Goal: Task Accomplishment & Management: Complete application form

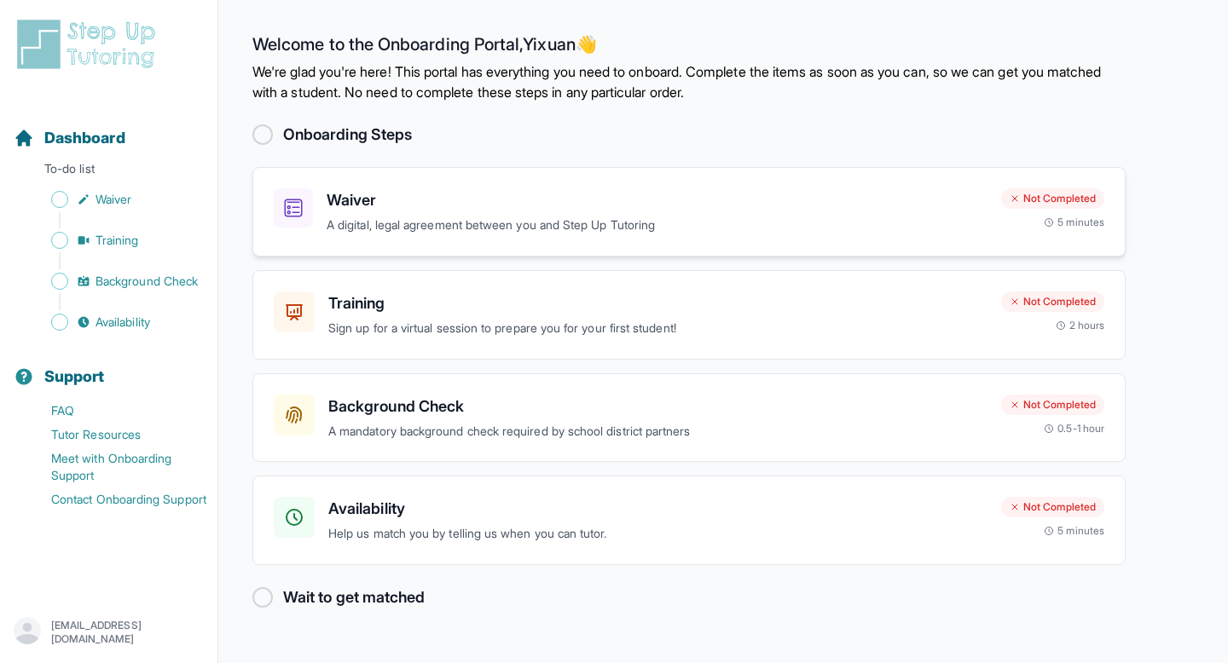
click at [385, 189] on h3 "Waiver" at bounding box center [657, 200] width 661 height 24
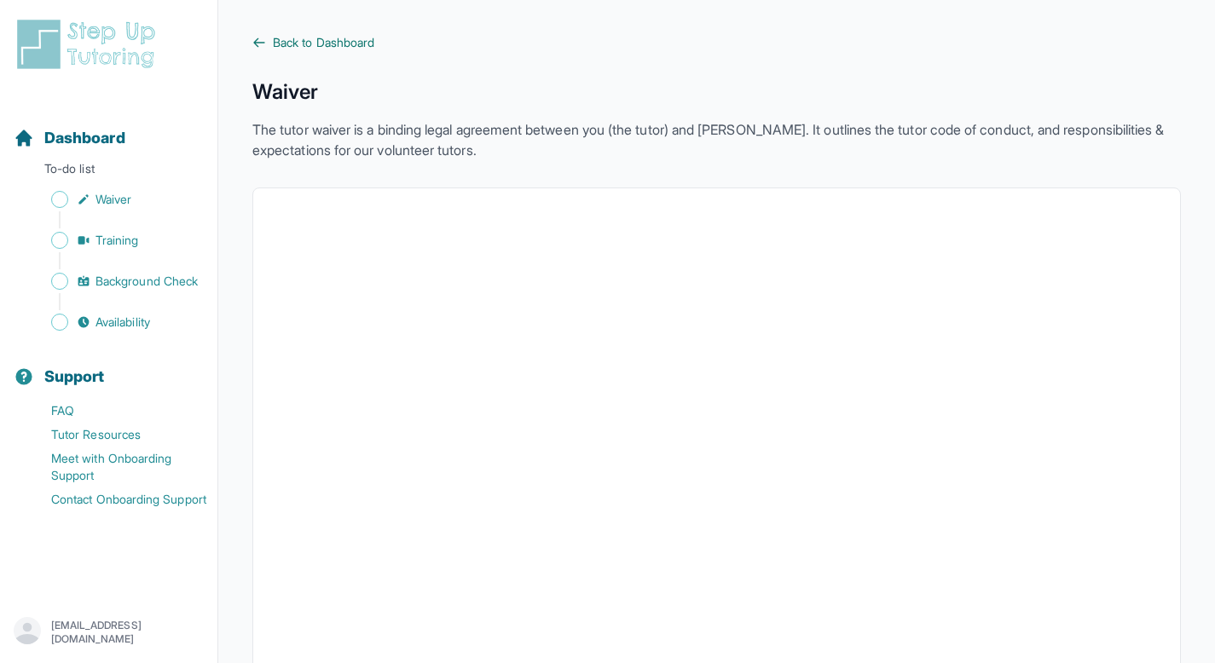
click at [303, 43] on span "Back to Dashboard" at bounding box center [323, 42] width 101 height 17
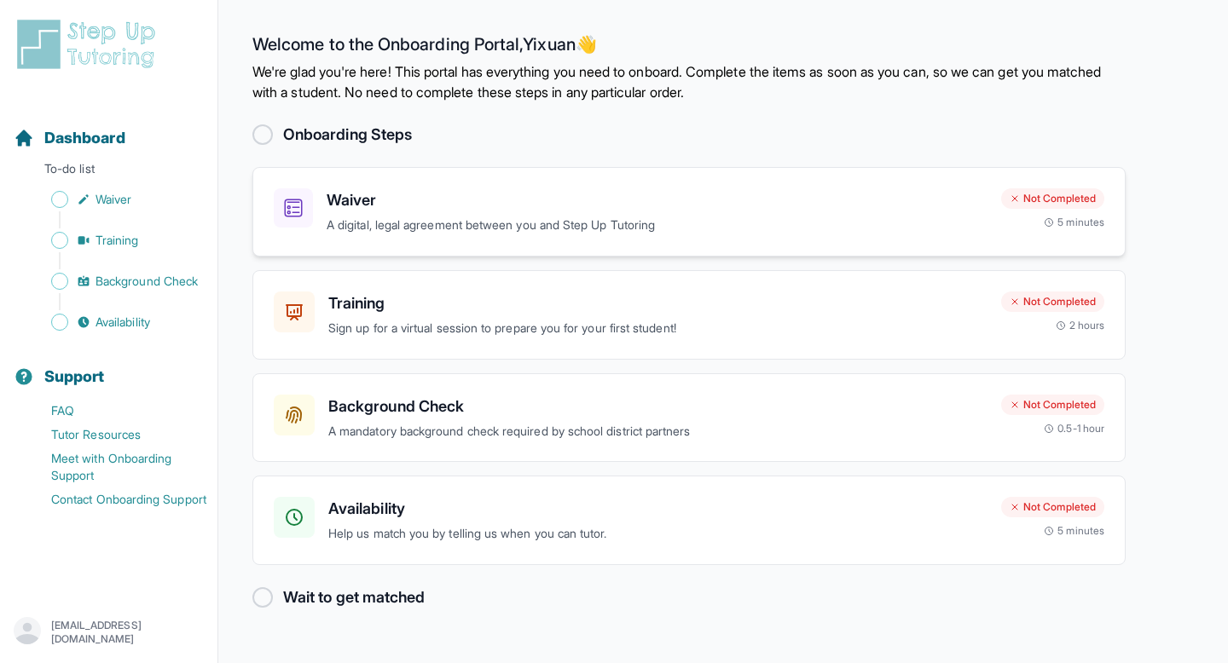
click at [405, 204] on h3 "Waiver" at bounding box center [657, 200] width 661 height 24
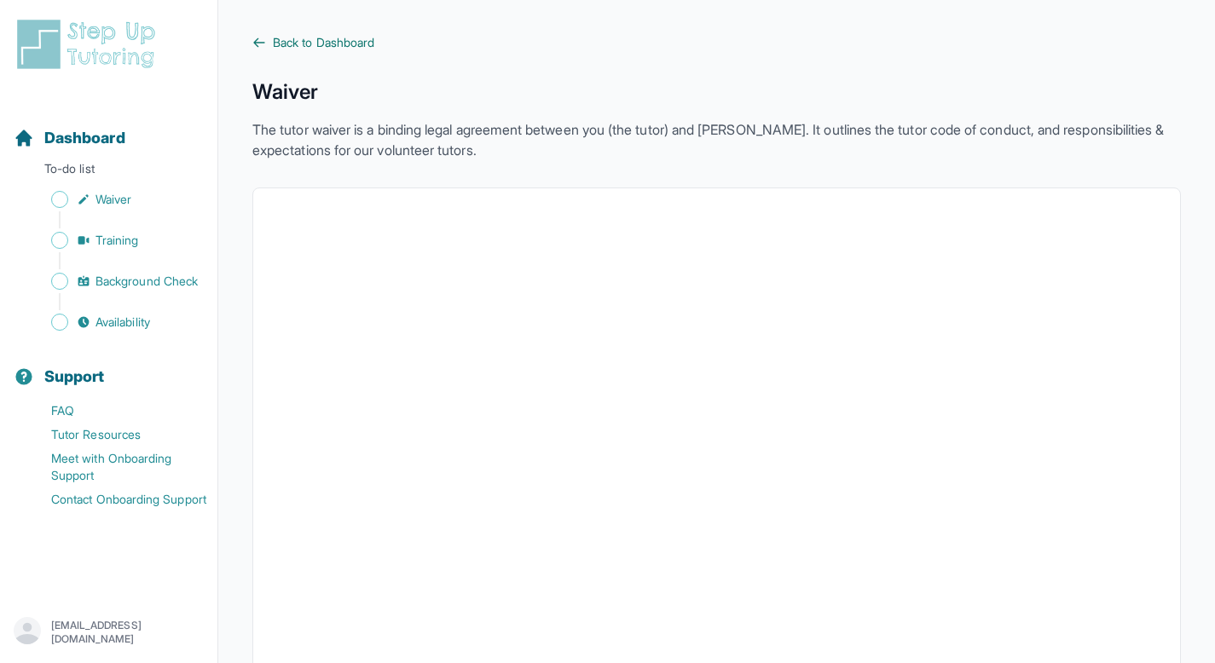
click at [293, 45] on span "Back to Dashboard" at bounding box center [323, 42] width 101 height 17
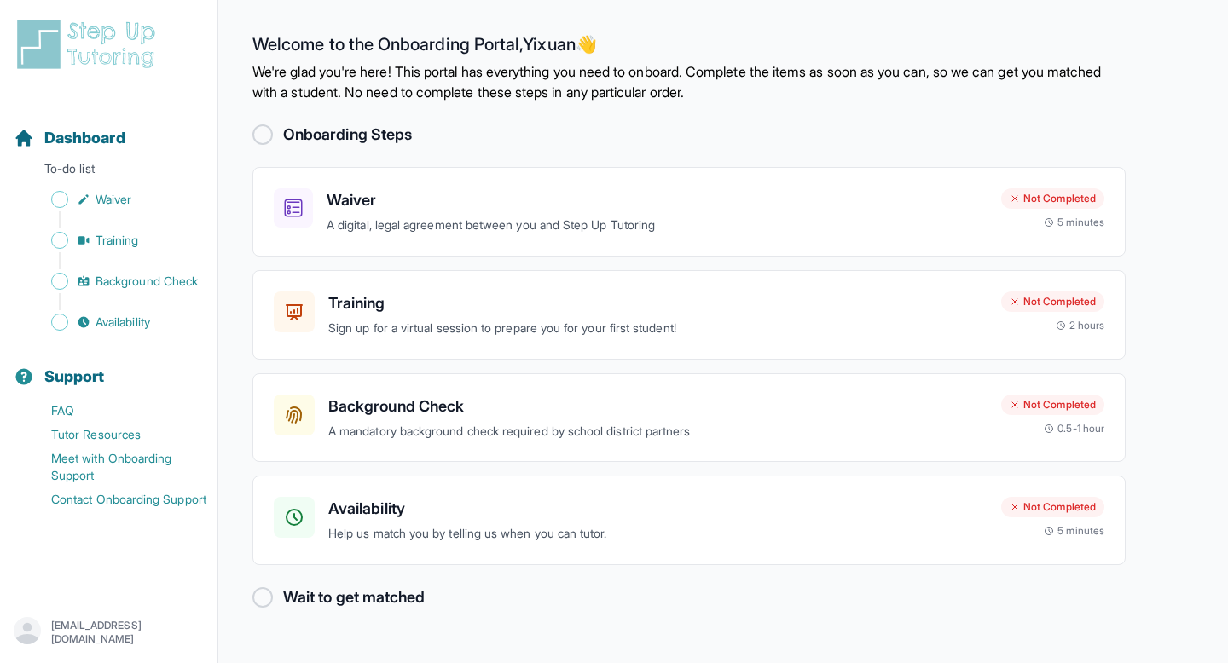
click at [258, 139] on div at bounding box center [262, 135] width 20 height 20
click at [64, 201] on span "Sidebar" at bounding box center [59, 199] width 17 height 17
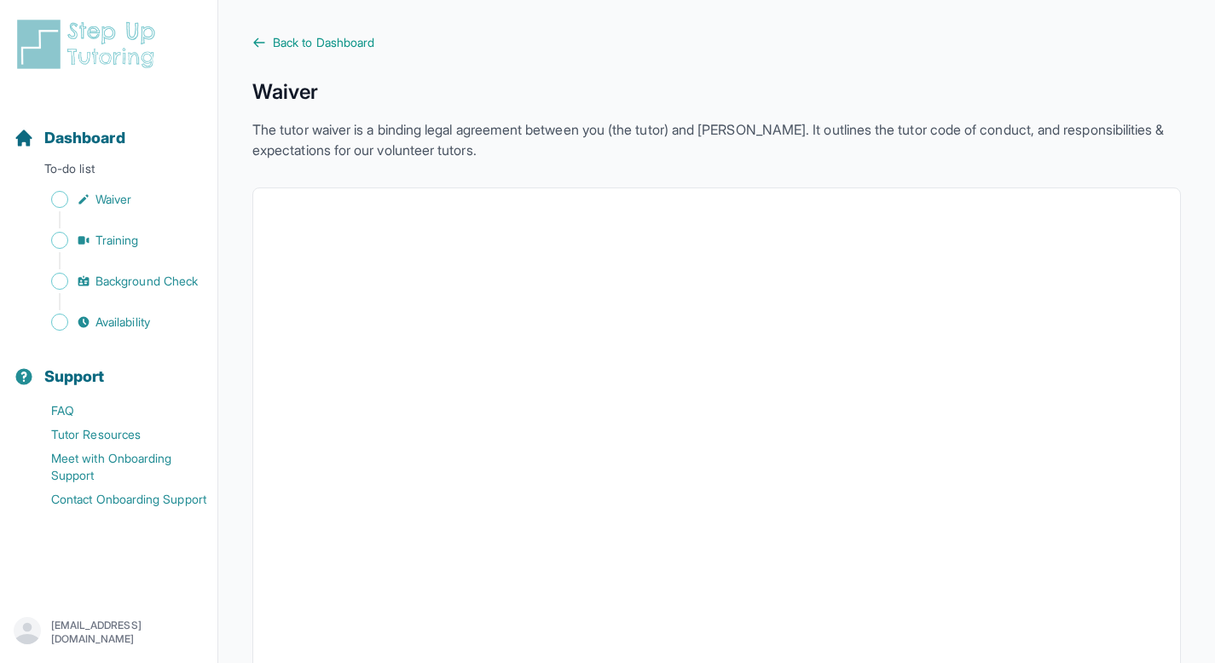
click at [302, 49] on span "Back to Dashboard" at bounding box center [323, 42] width 101 height 17
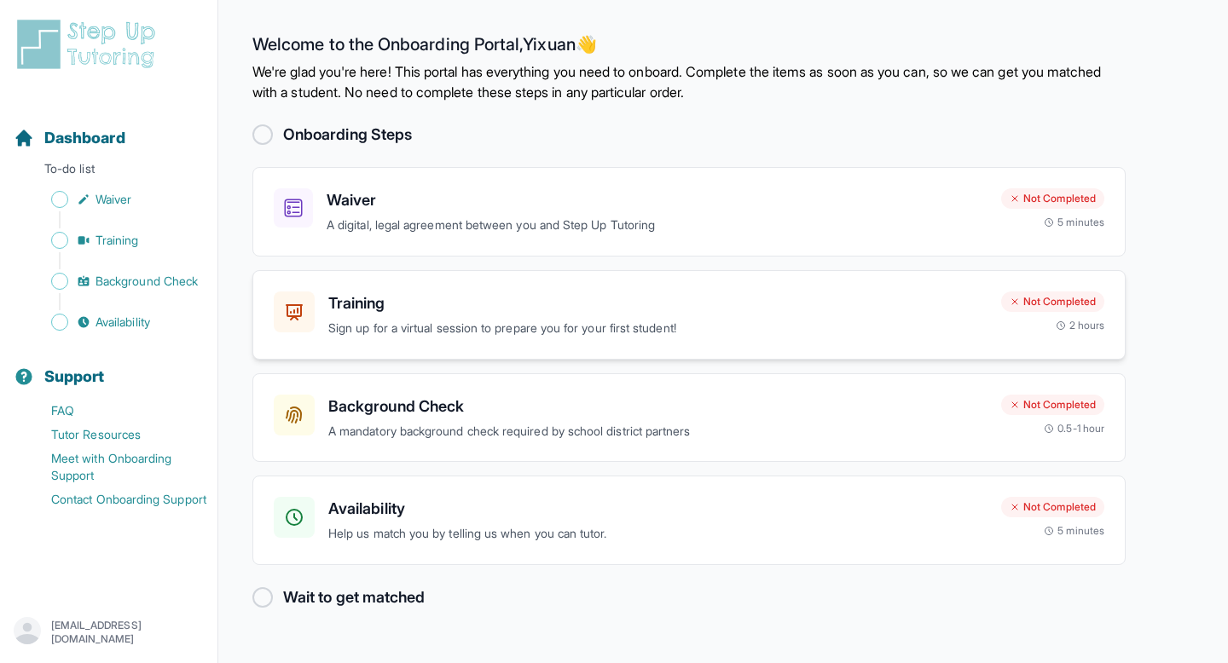
click at [453, 328] on p "Sign up for a virtual session to prepare you for your first student!" at bounding box center [657, 329] width 659 height 20
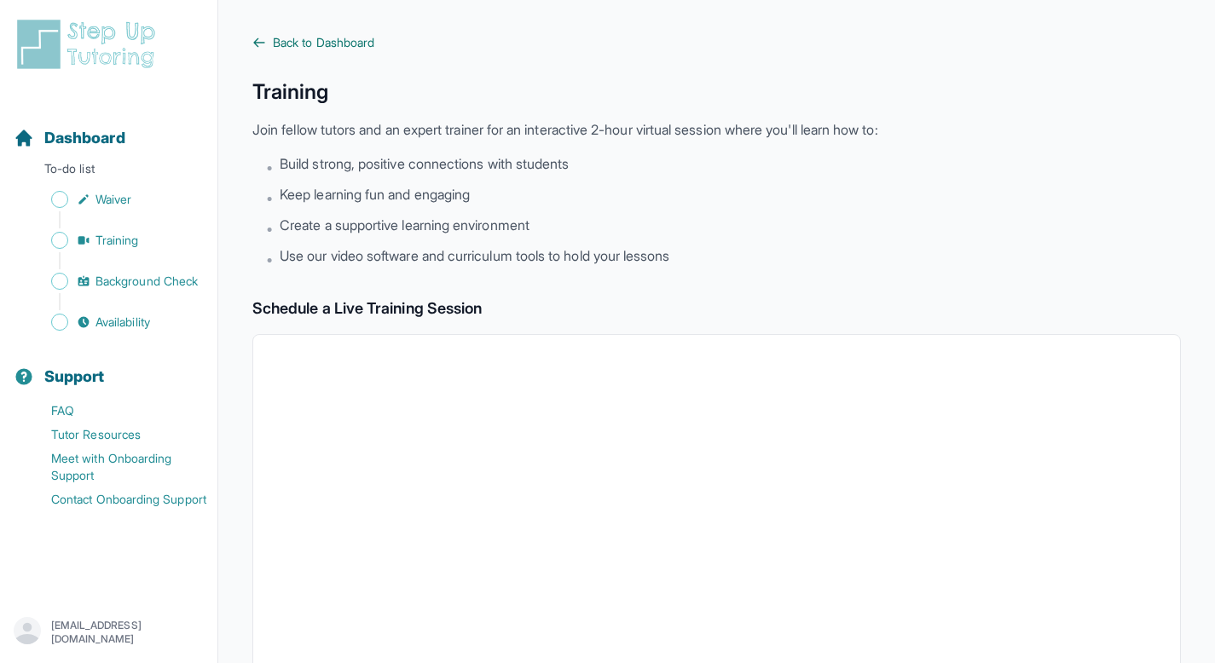
click at [331, 43] on span "Back to Dashboard" at bounding box center [323, 42] width 101 height 17
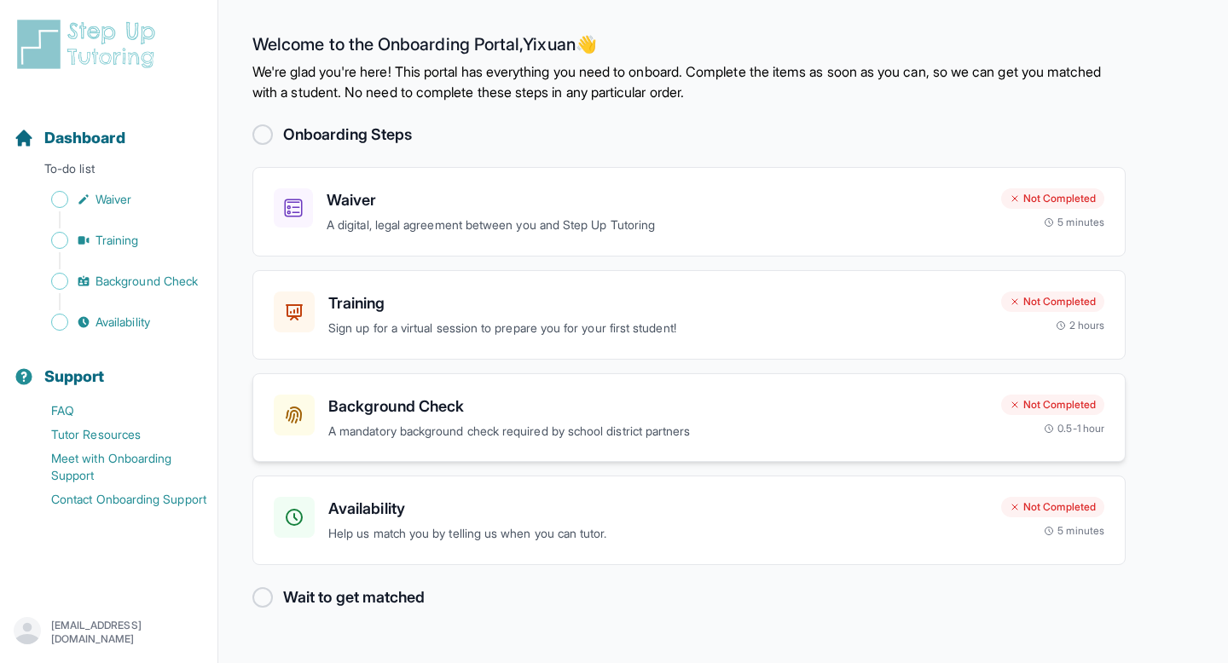
click at [563, 408] on h3 "Background Check" at bounding box center [657, 407] width 659 height 24
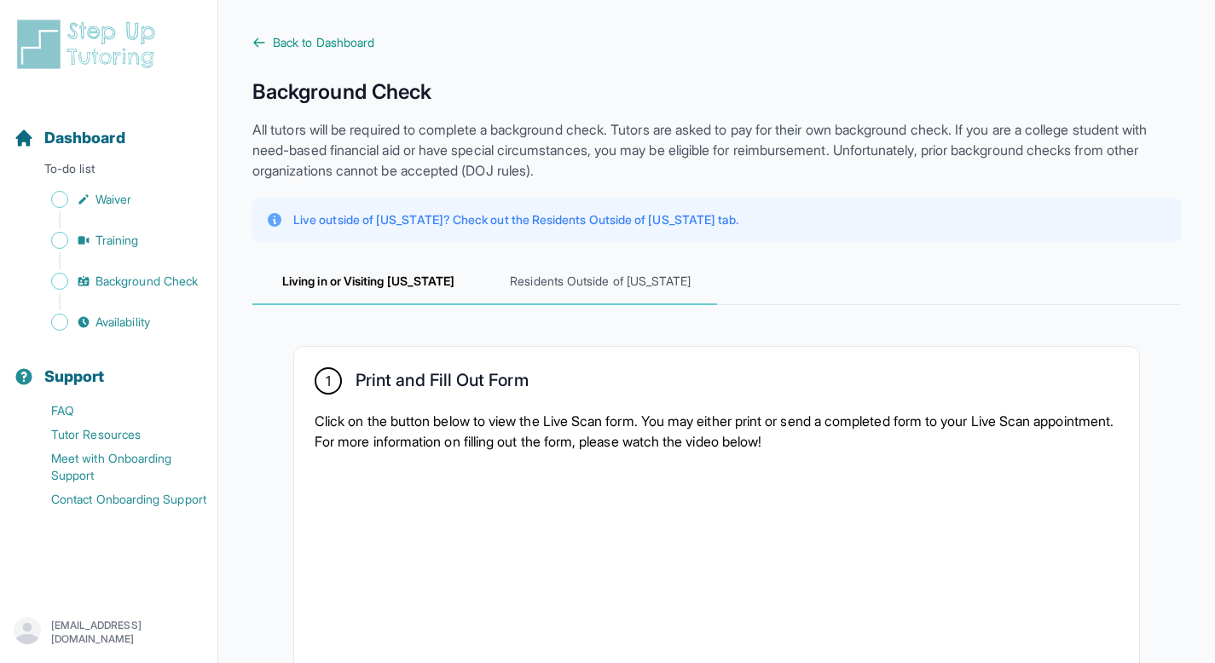
click at [559, 279] on span "Residents Outside of [US_STATE]" at bounding box center [600, 282] width 232 height 46
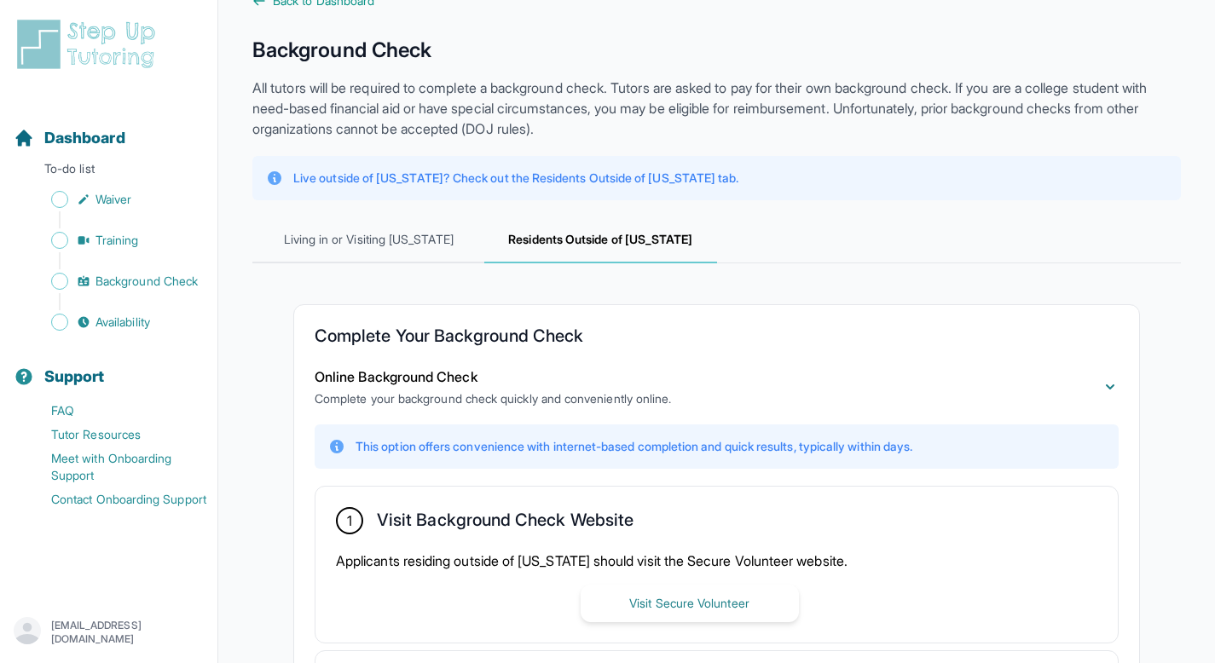
scroll to position [7, 0]
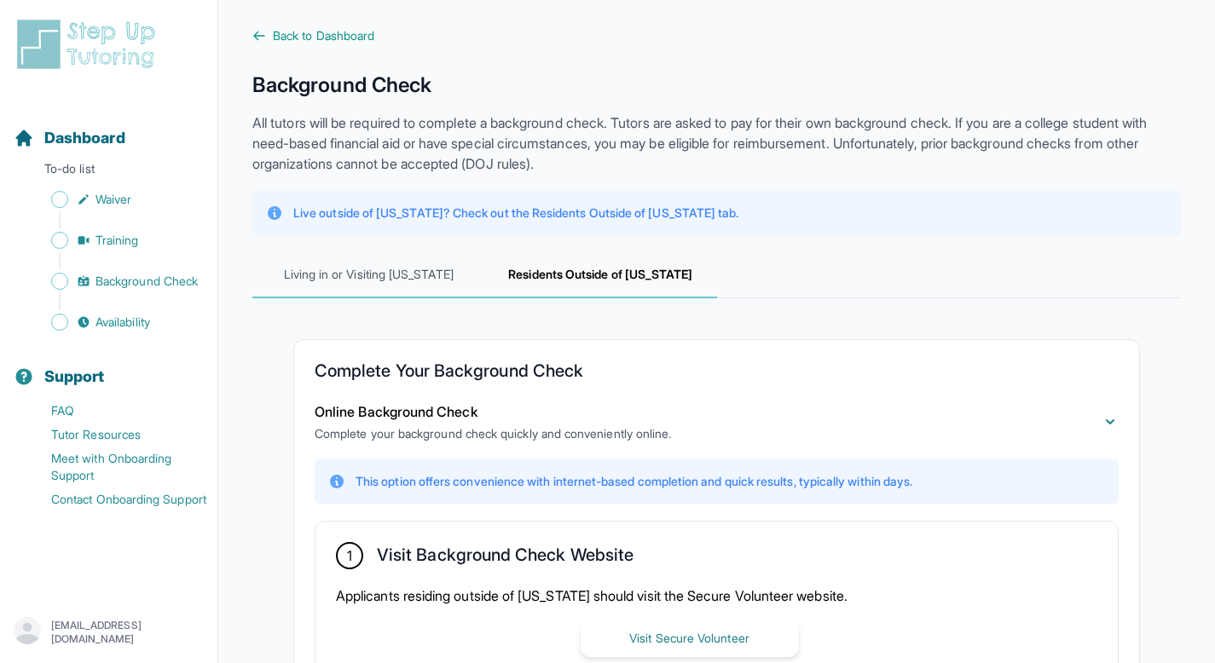
click at [402, 268] on span "Living in or Visiting [US_STATE]" at bounding box center [368, 275] width 232 height 46
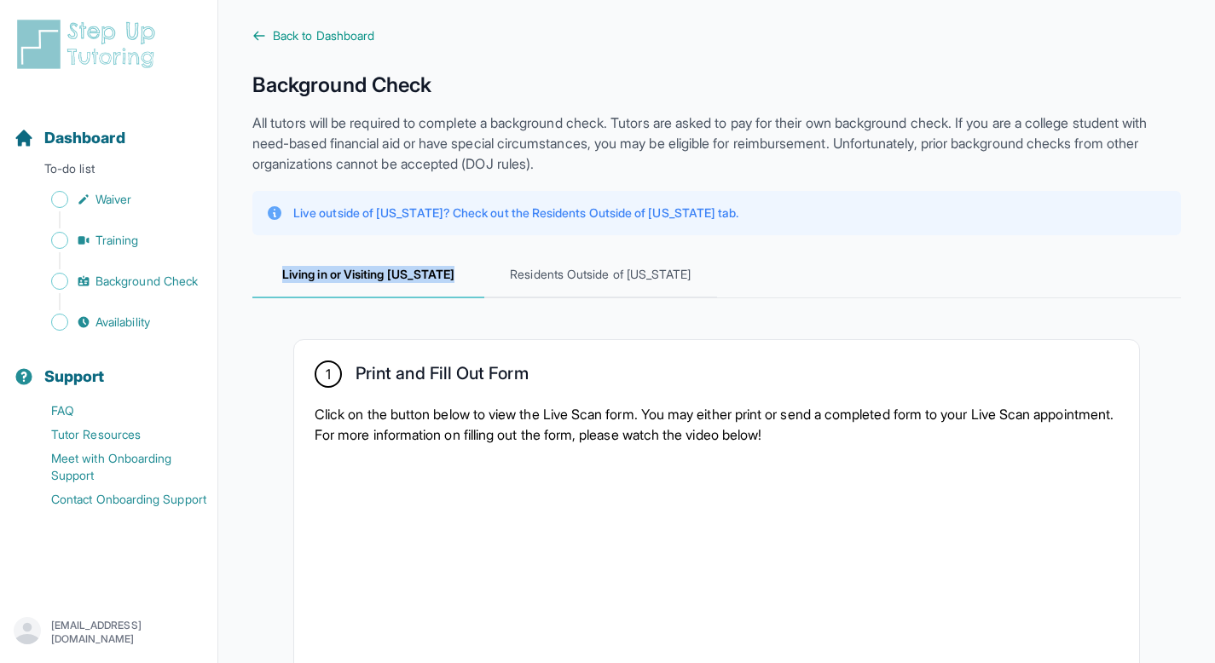
drag, startPoint x: 283, startPoint y: 267, endPoint x: 475, endPoint y: 270, distance: 191.9
click at [475, 270] on span "Living in or Visiting [US_STATE]" at bounding box center [368, 275] width 232 height 46
copy span "Living in or Visiting [US_STATE]"
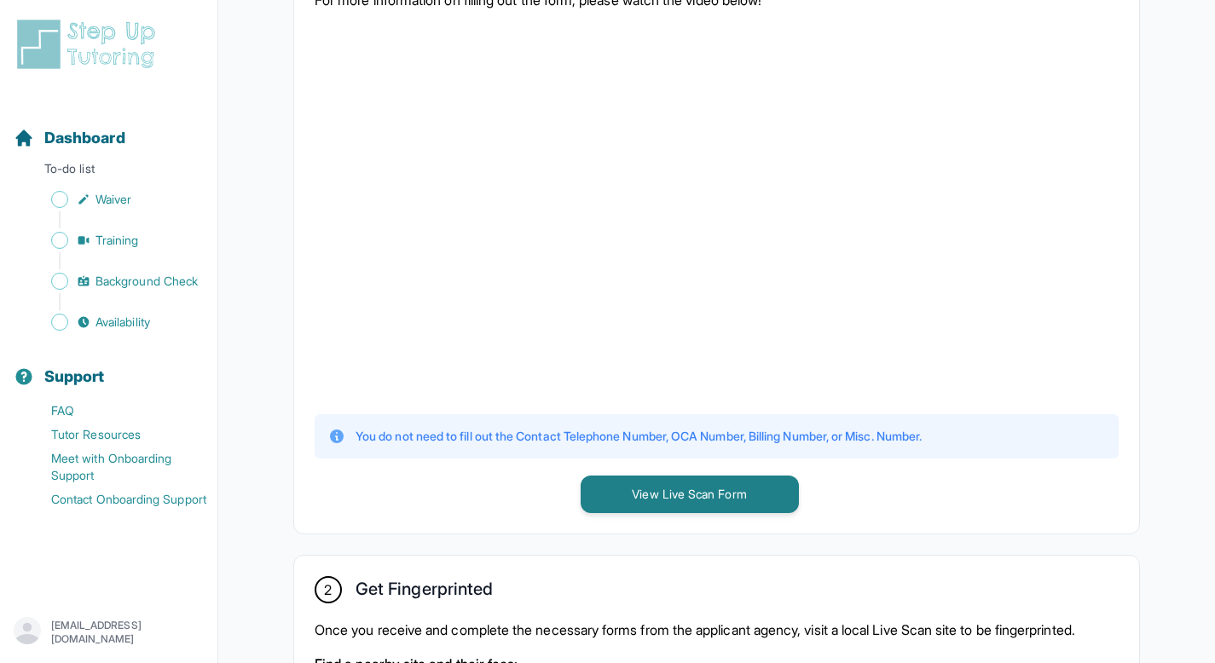
scroll to position [443, 0]
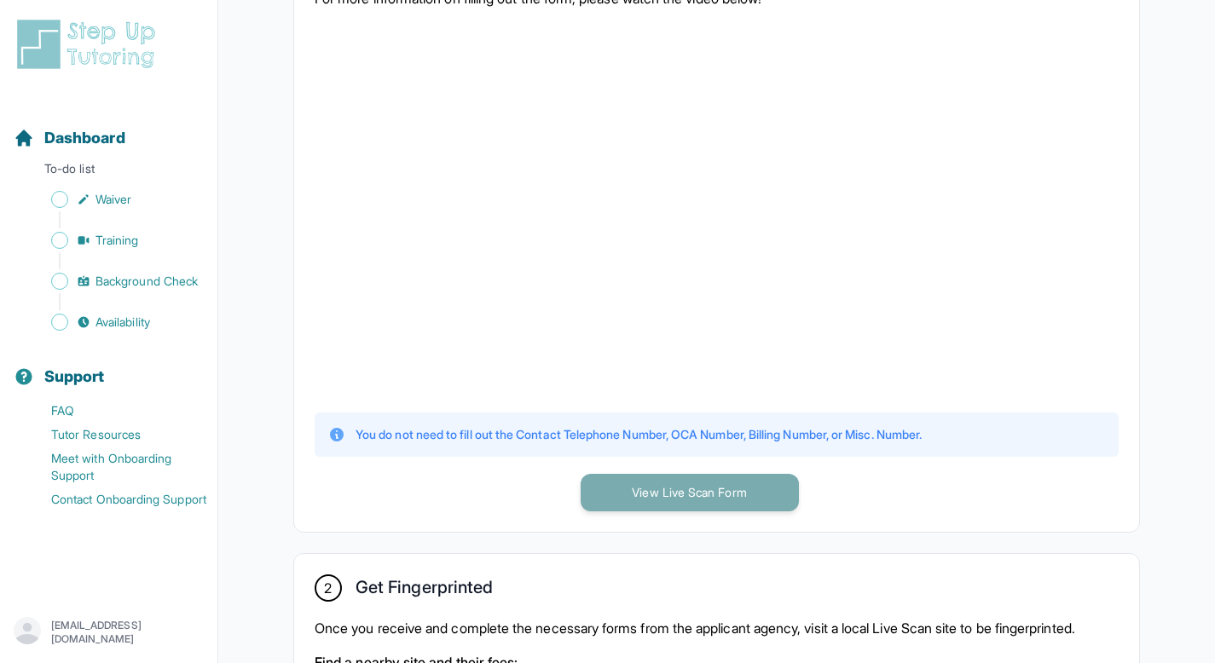
click at [616, 488] on button "View Live Scan Form" at bounding box center [690, 493] width 218 height 38
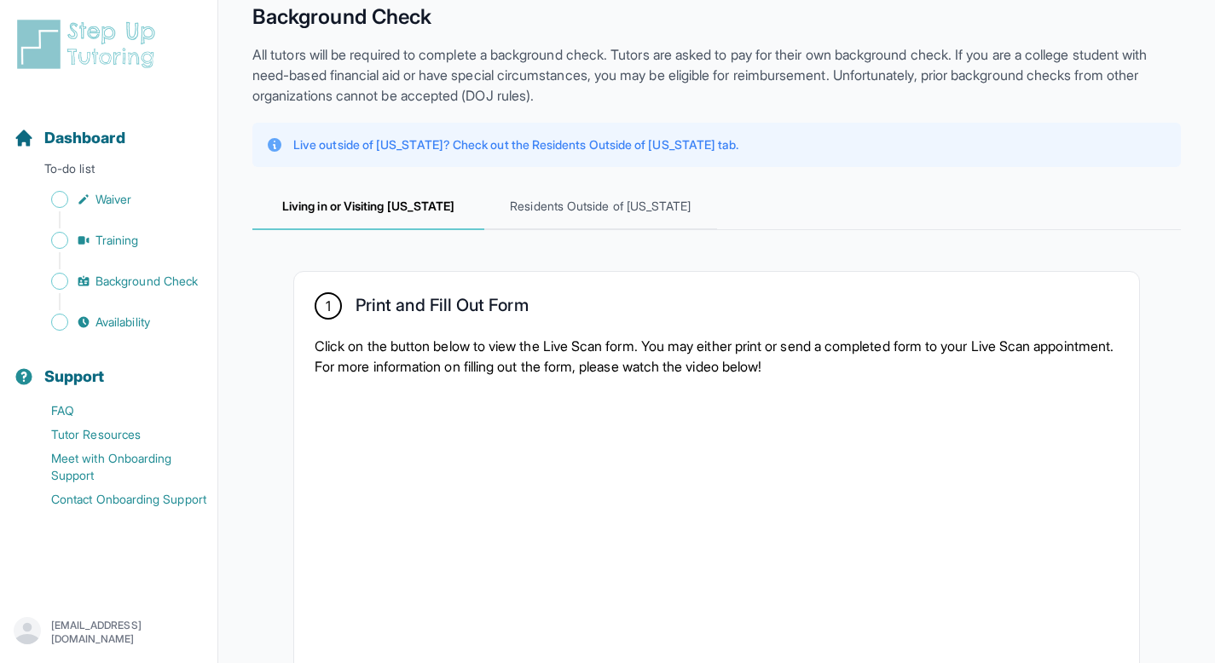
scroll to position [169, 0]
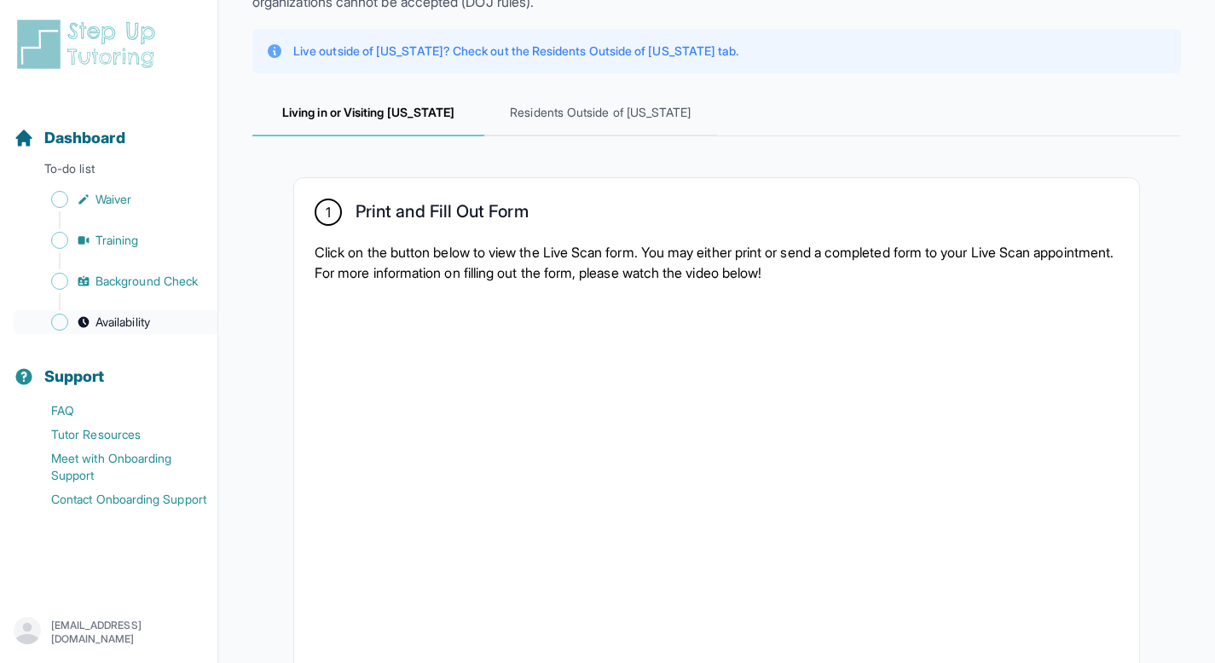
click at [55, 316] on span "Sidebar" at bounding box center [59, 322] width 17 height 17
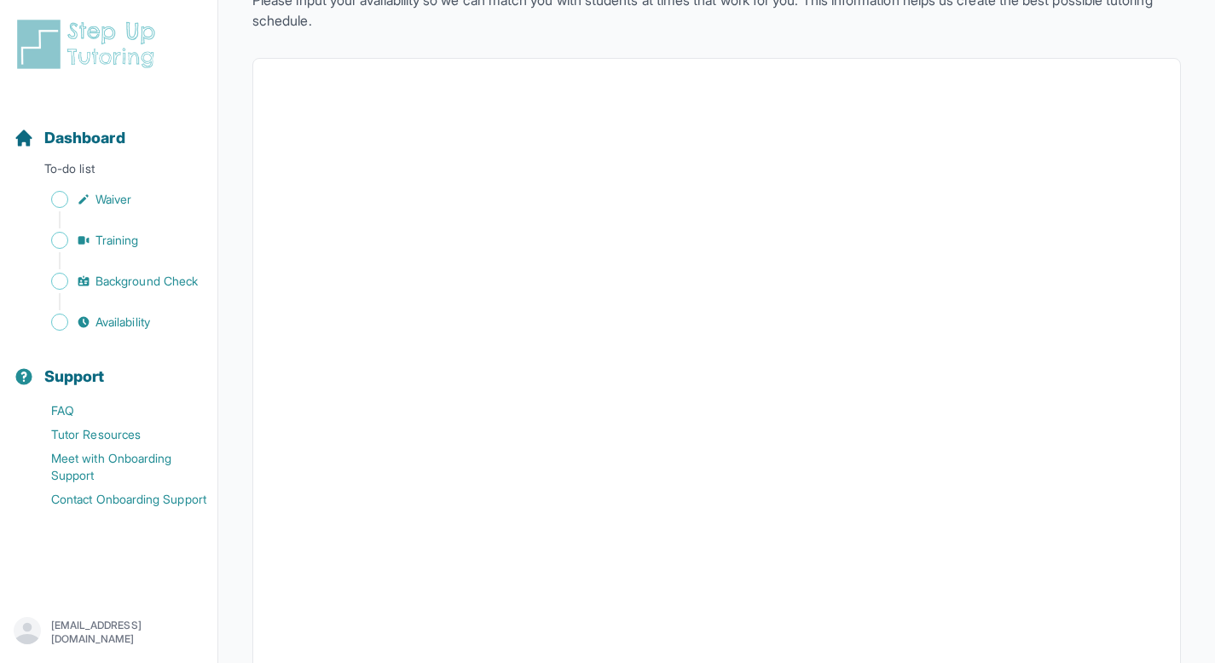
scroll to position [101, 0]
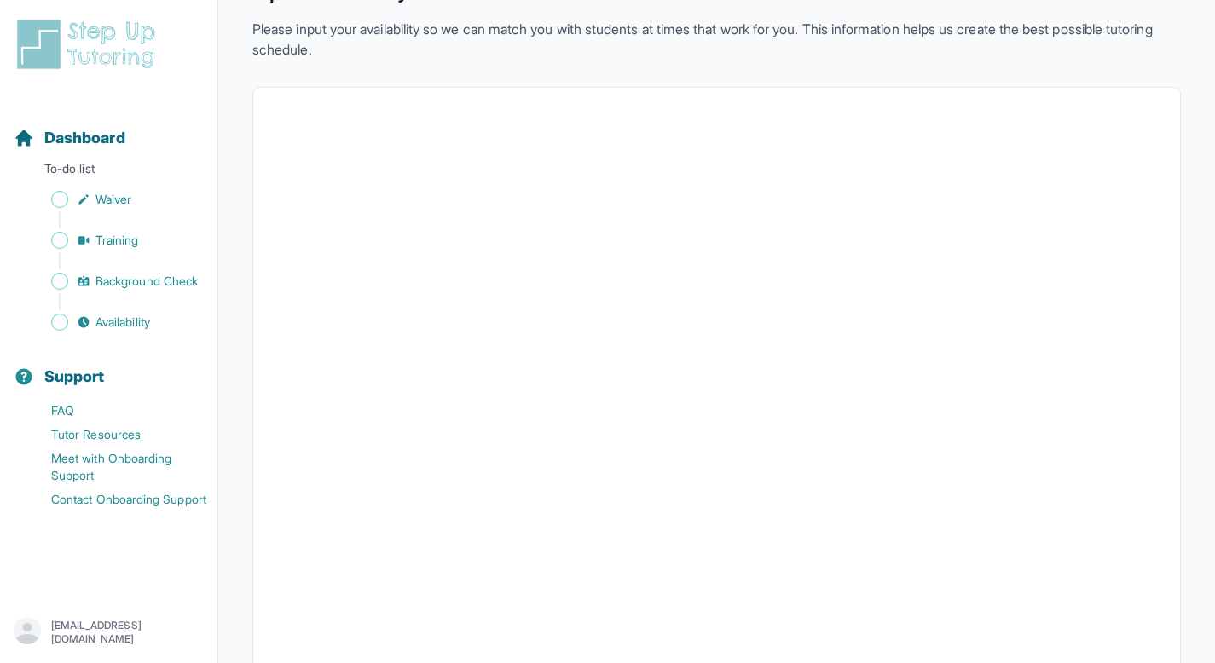
click at [1045, 97] on div at bounding box center [716, 458] width 929 height 742
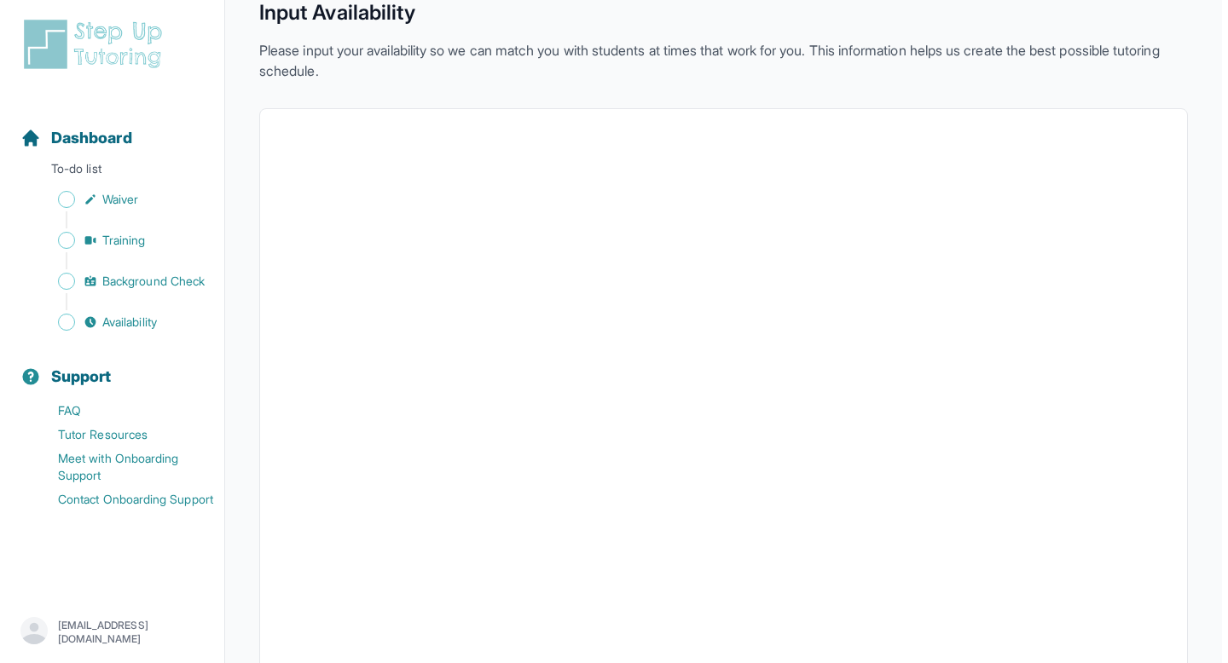
scroll to position [0, 0]
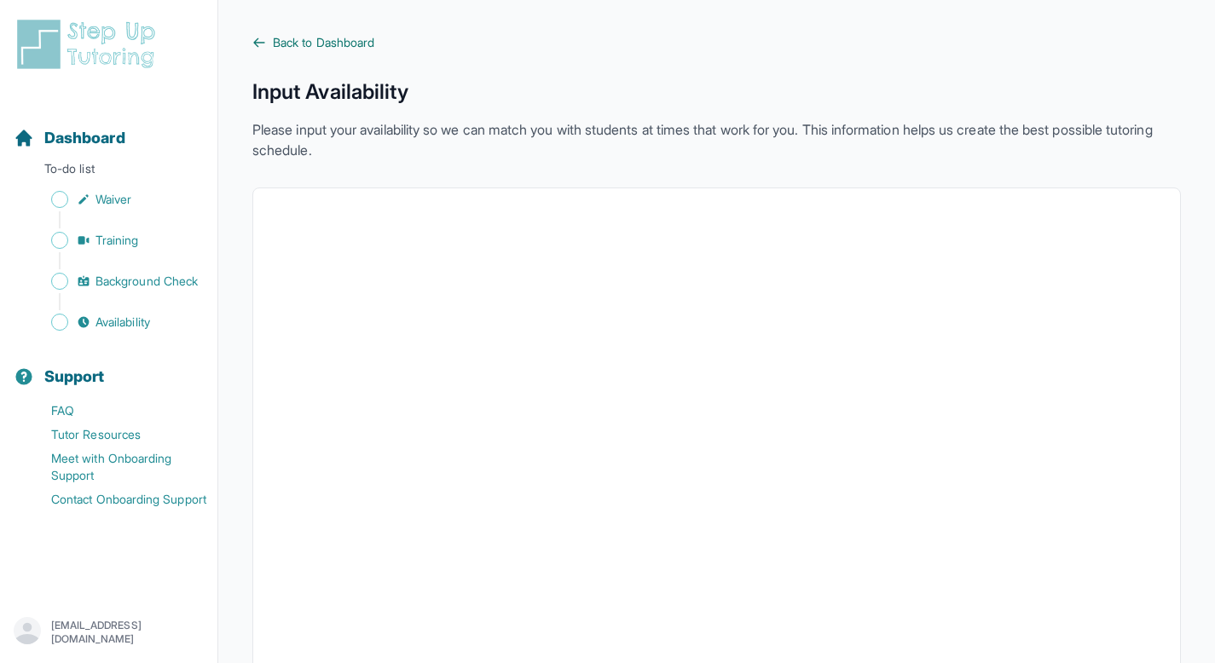
click at [326, 43] on span "Back to Dashboard" at bounding box center [323, 42] width 101 height 17
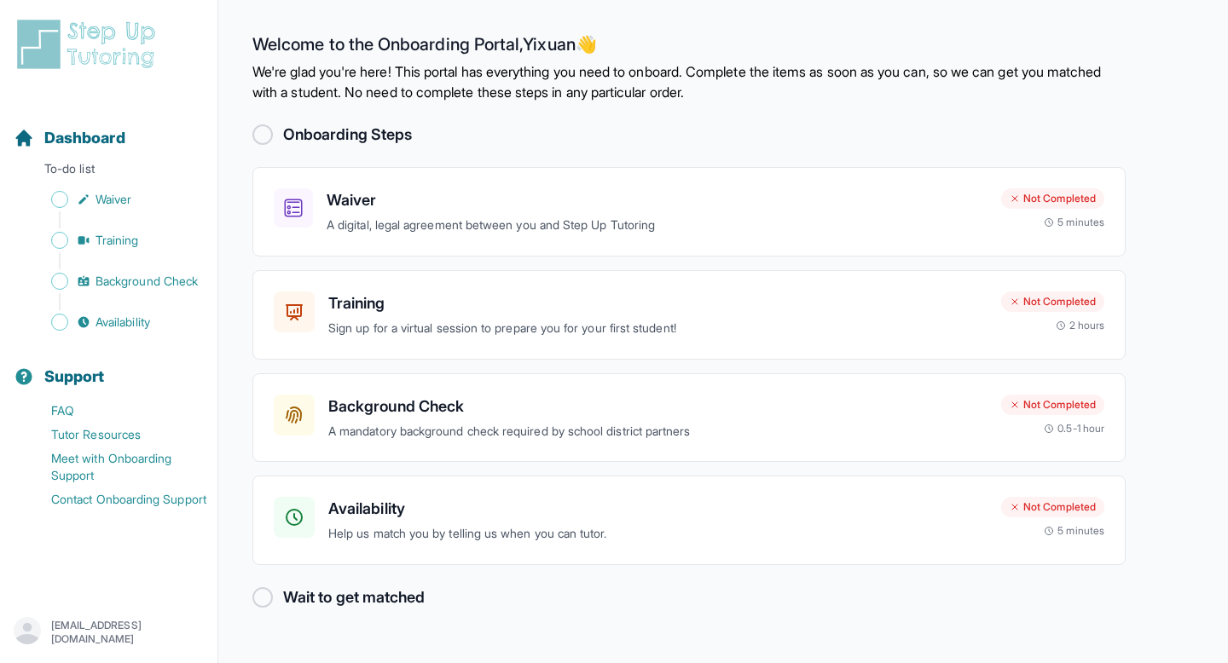
click at [269, 601] on div at bounding box center [262, 598] width 20 height 20
click at [317, 591] on h2 "Wait to get matched" at bounding box center [354, 598] width 142 height 24
click at [382, 320] on p "Sign up for a virtual session to prepare you for your first student!" at bounding box center [657, 329] width 659 height 20
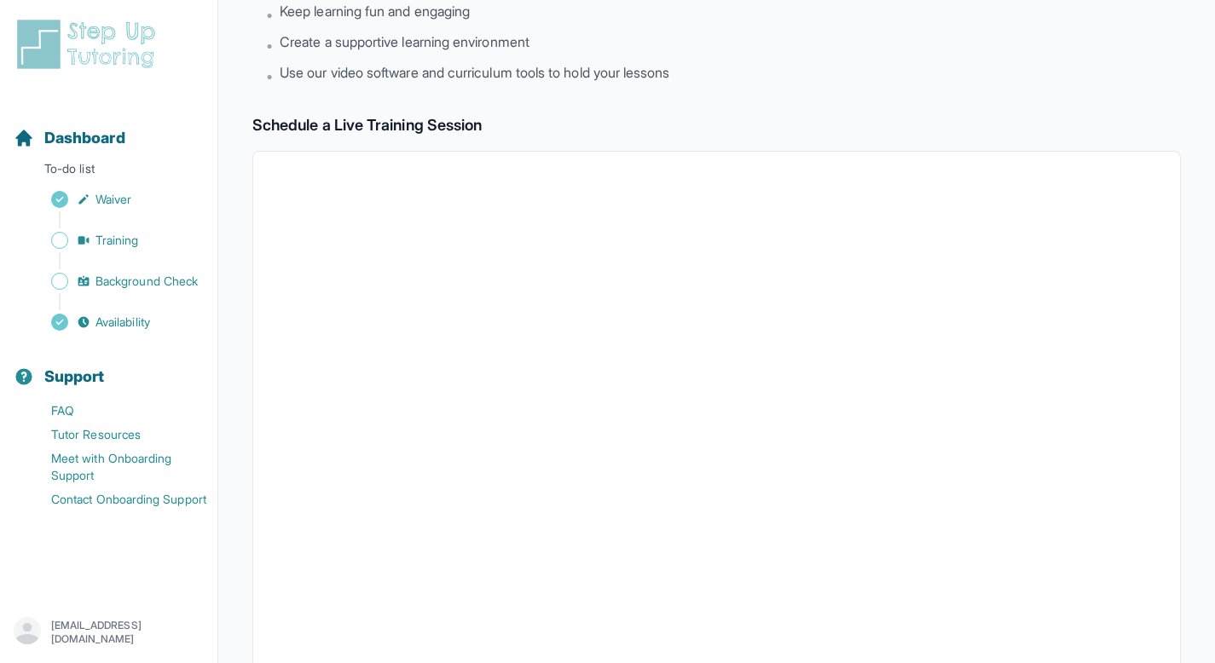
scroll to position [98, 0]
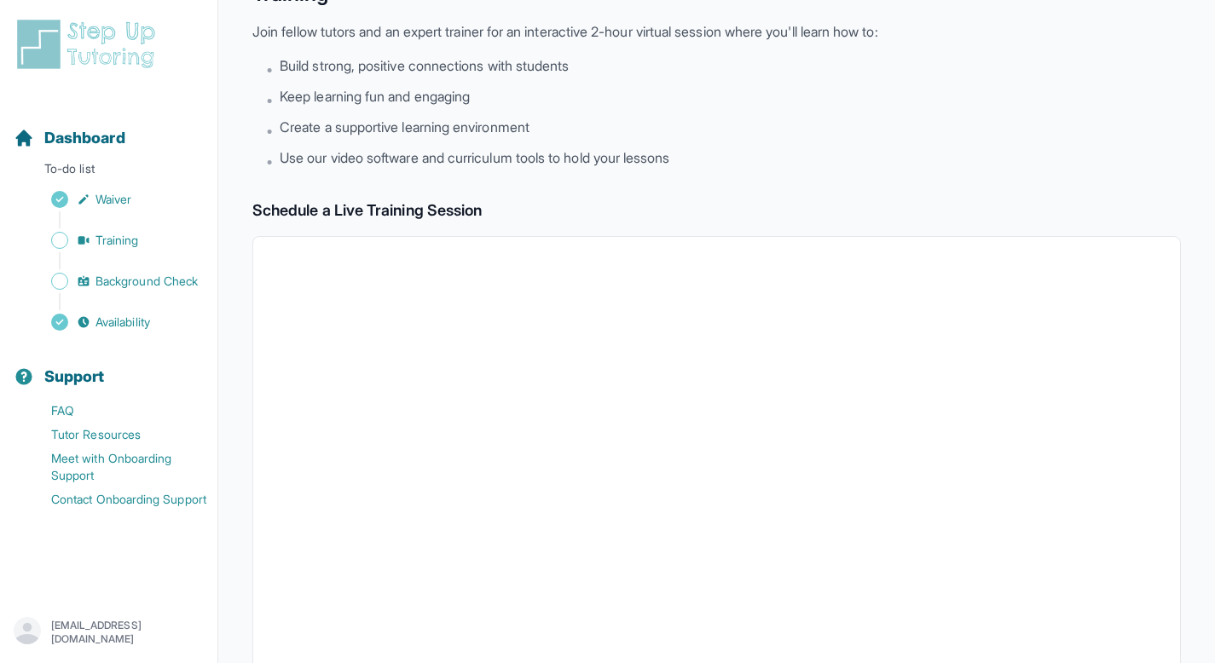
click at [1022, 86] on li "• Keep learning fun and engaging" at bounding box center [723, 98] width 915 height 24
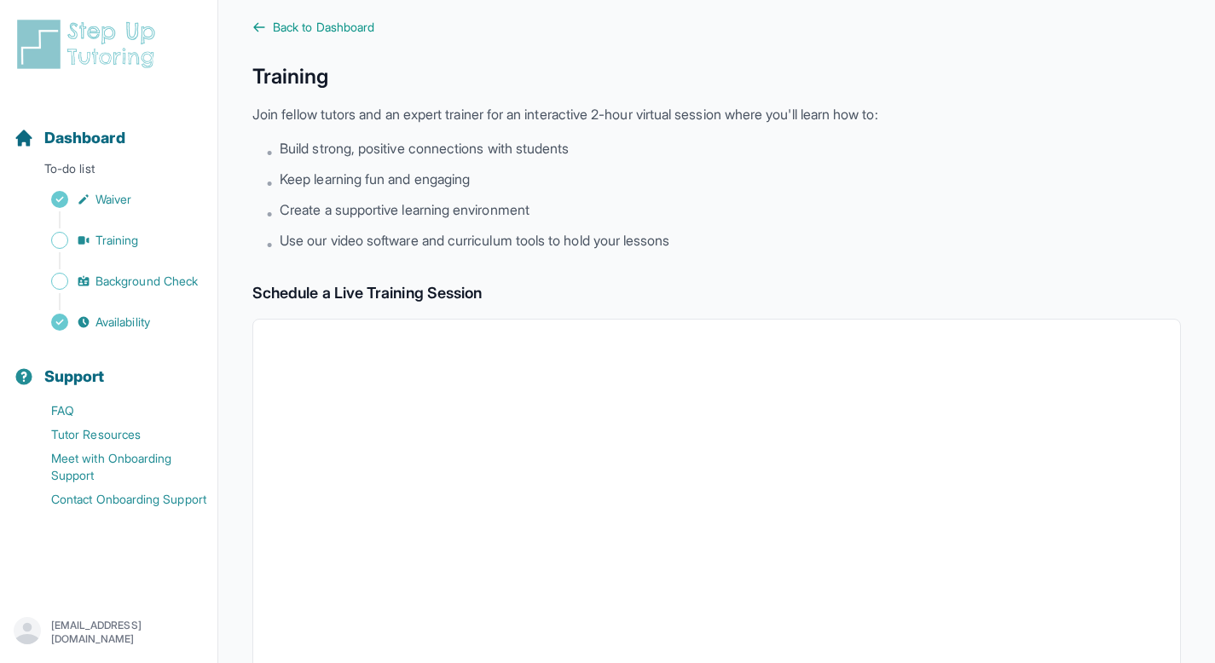
scroll to position [34, 0]
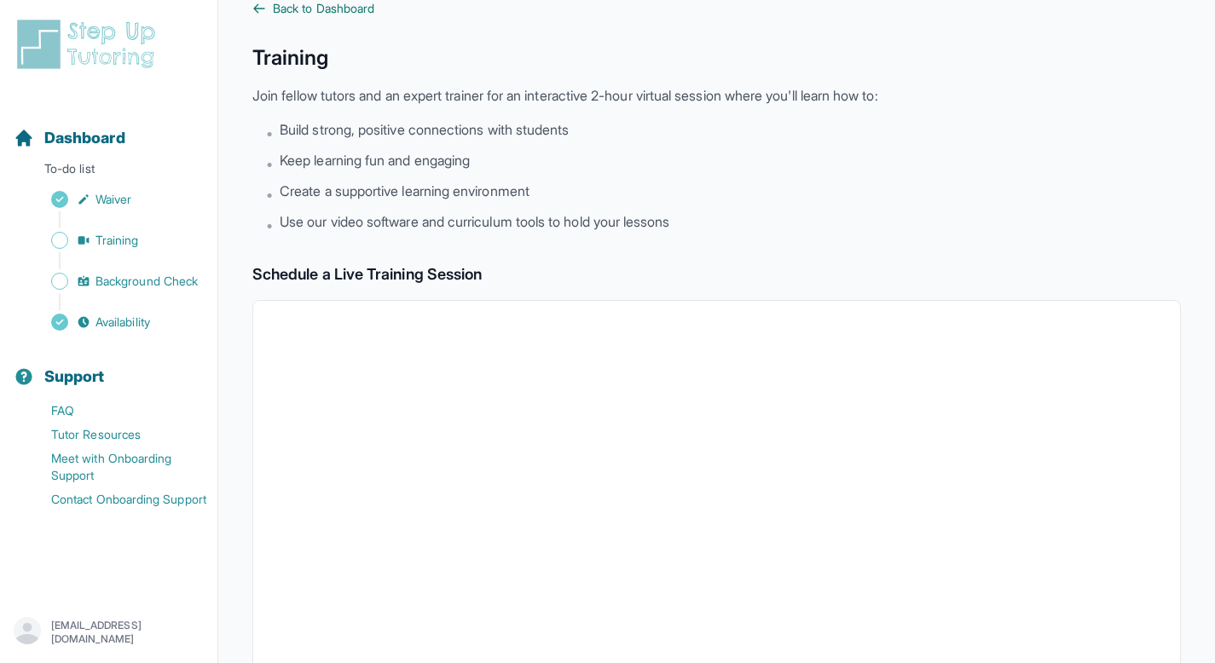
click at [331, 5] on span "Back to Dashboard" at bounding box center [323, 8] width 101 height 17
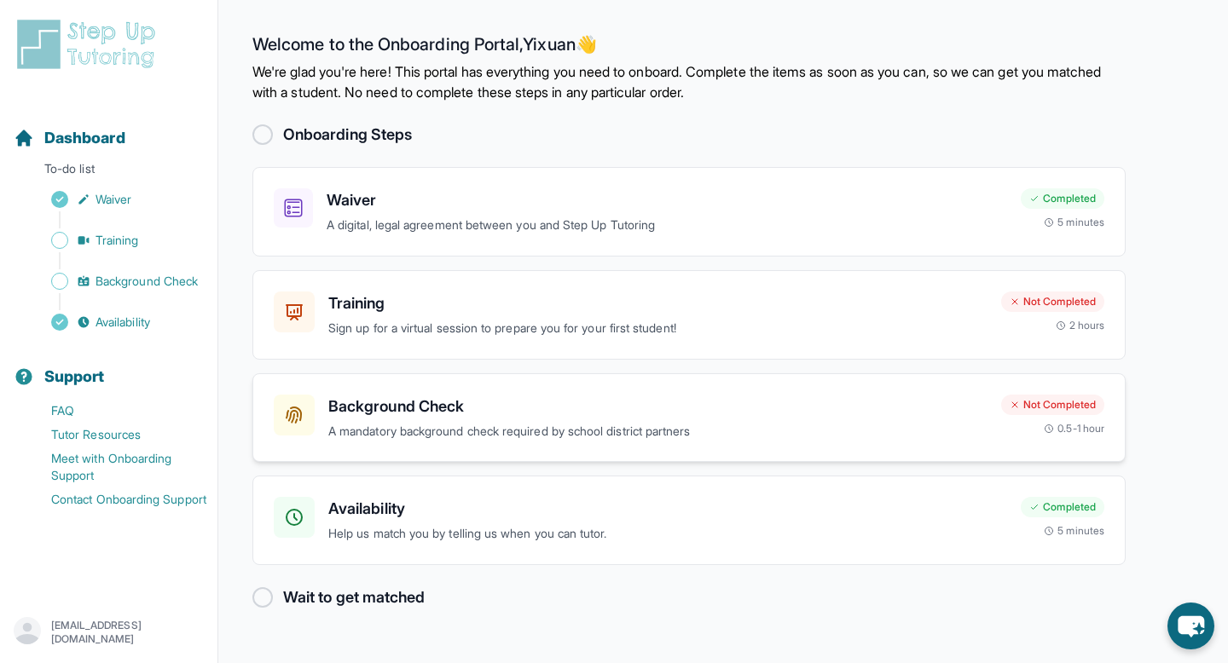
click at [473, 389] on div "Background Check A mandatory background check required by school district partn…" at bounding box center [688, 419] width 873 height 90
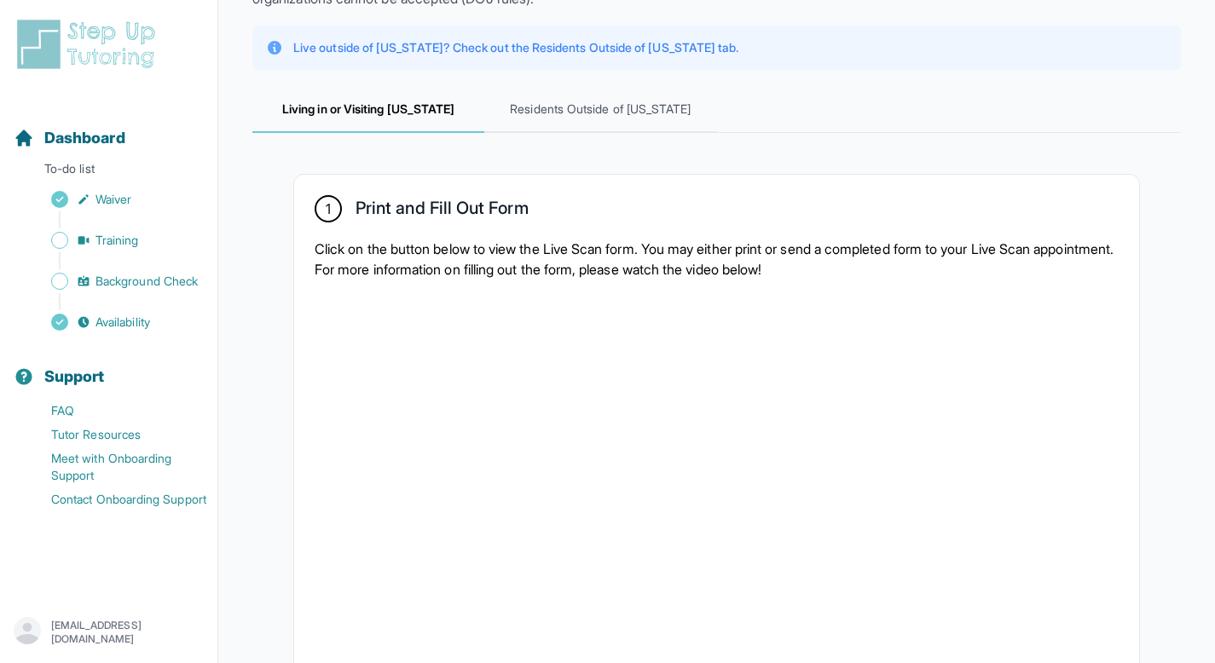
scroll to position [171, 0]
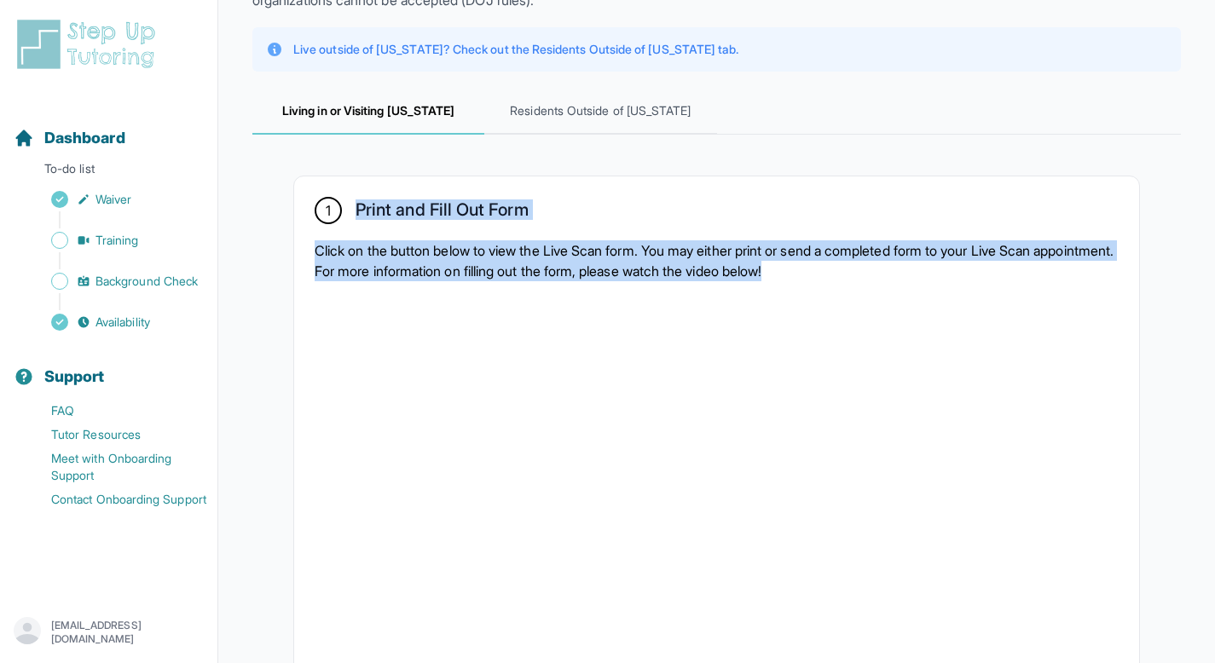
drag, startPoint x: 351, startPoint y: 205, endPoint x: 896, endPoint y: 271, distance: 548.9
click at [896, 271] on div "1 Print and Fill Out Form Click on the button below to view the Live Scan form.…" at bounding box center [716, 491] width 845 height 628
copy div "Print and Fill Out Form Click on the button below to view the Live Scan form. Y…"
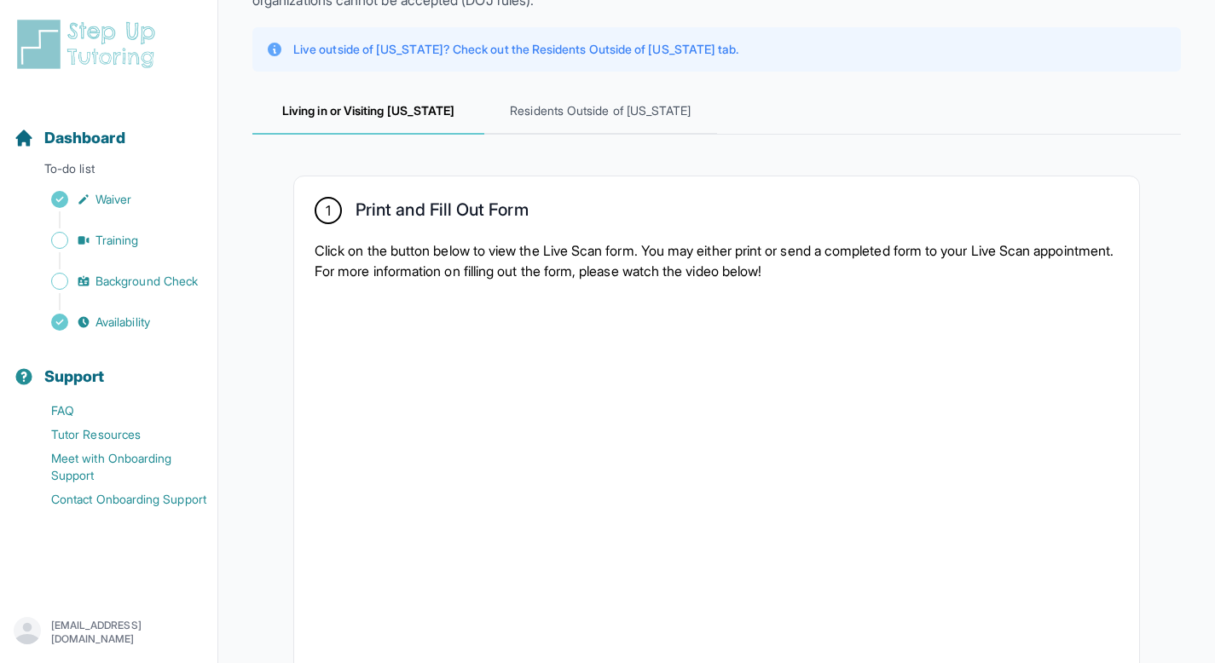
click at [837, 60] on div "Live outside of [US_STATE]? Check out the Residents Outside of [US_STATE] tab." at bounding box center [716, 49] width 929 height 44
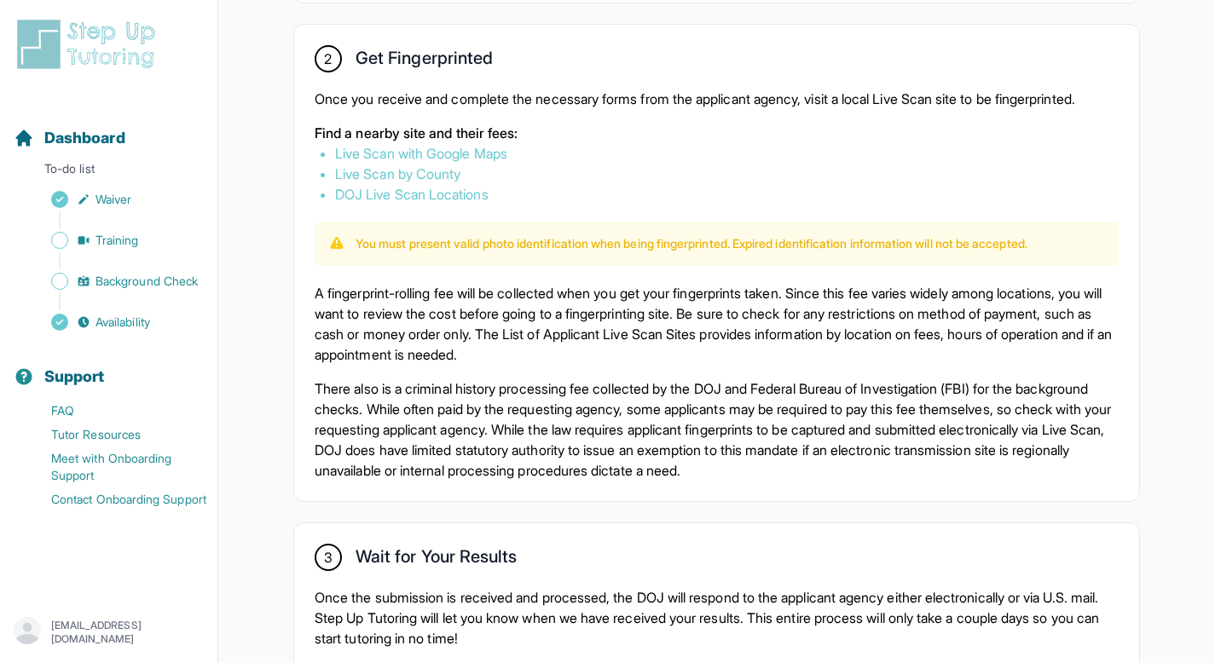
scroll to position [972, 0]
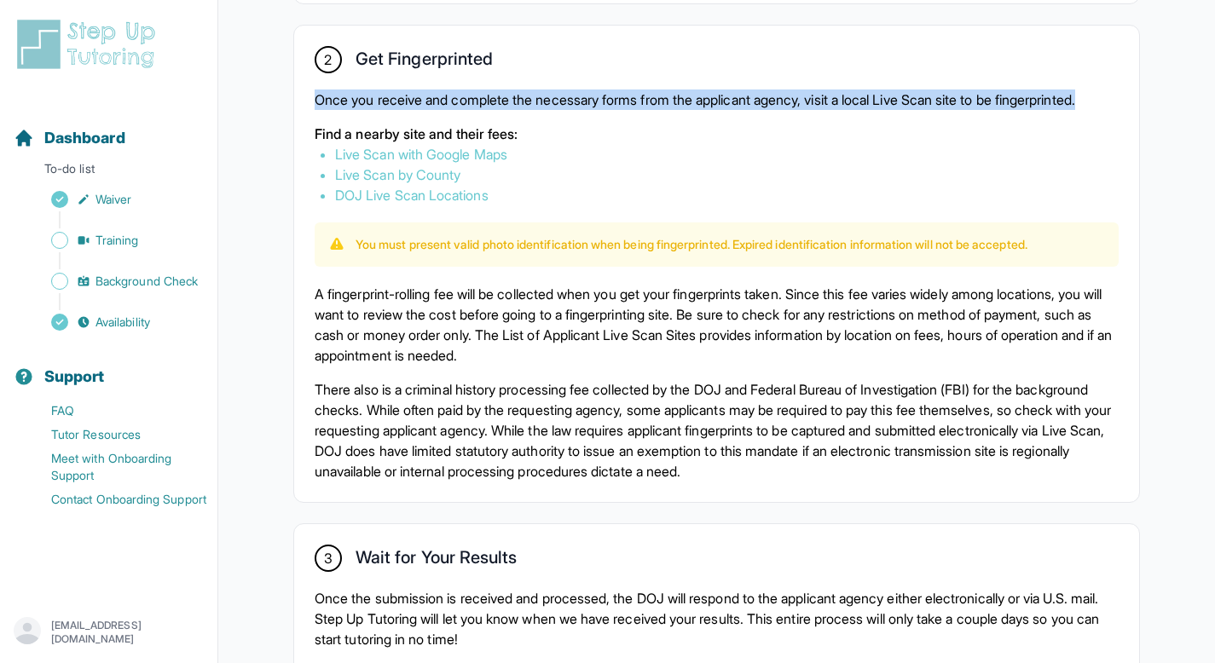
drag, startPoint x: 316, startPoint y: 95, endPoint x: 440, endPoint y: 125, distance: 127.4
click at [440, 110] on p "Once you receive and complete the necessary forms from the applicant agency, vi…" at bounding box center [717, 100] width 804 height 20
copy p "Once you receive and complete the necessary forms from the applicant agency, vi…"
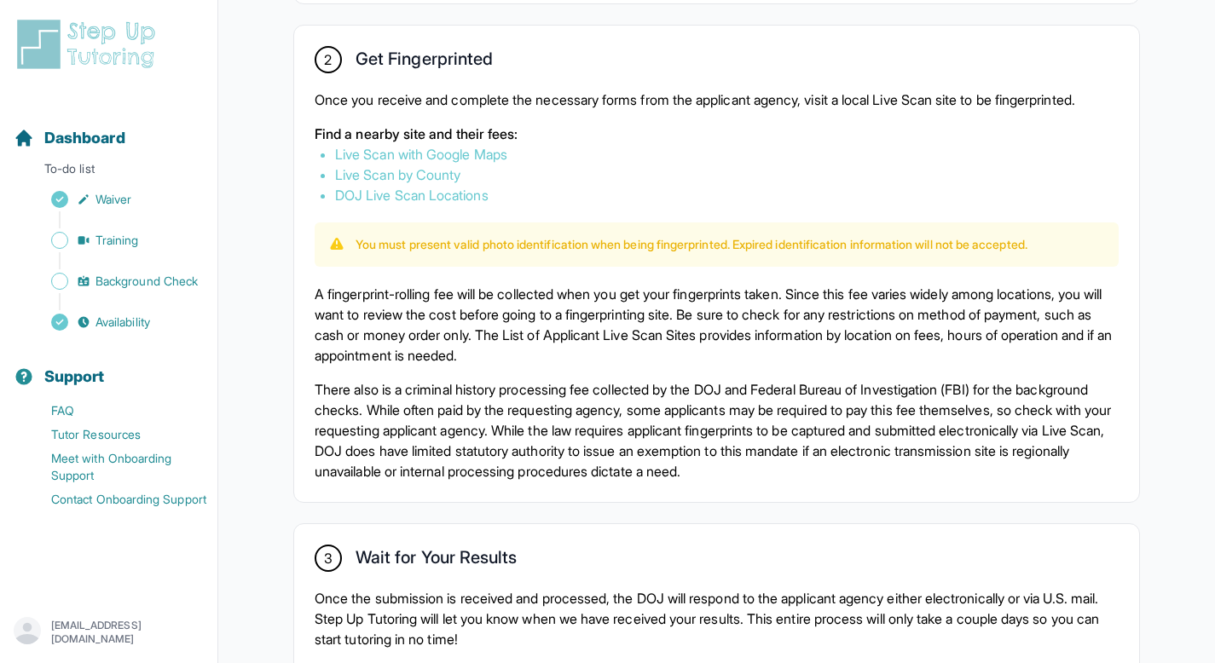
click at [420, 315] on p "A fingerprint-rolling fee will be collected when you get your fingerprints take…" at bounding box center [717, 325] width 804 height 82
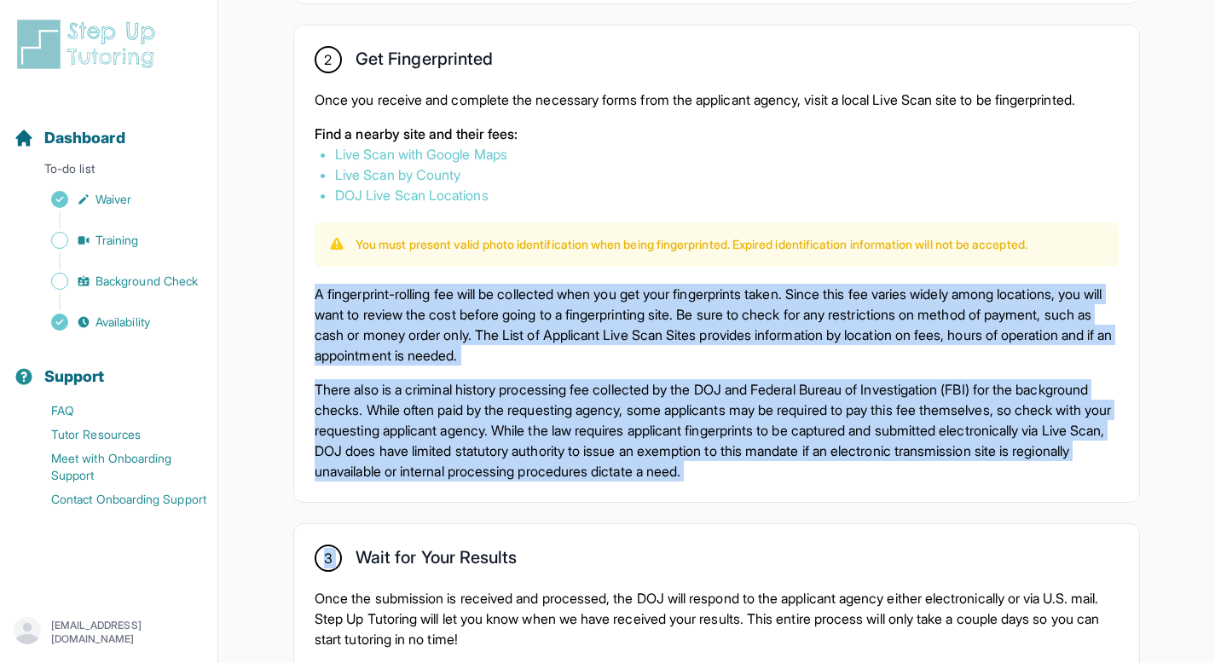
drag, startPoint x: 312, startPoint y: 305, endPoint x: 935, endPoint y: 524, distance: 660.5
click at [935, 524] on div "1 Print and Fill Out Form Click on the button below to view the Live Scan form.…" at bounding box center [716, 70] width 929 height 1474
click at [929, 482] on p "There also is a criminal history processing fee collected by the DOJ and Federa…" at bounding box center [717, 430] width 804 height 102
drag, startPoint x: 312, startPoint y: 310, endPoint x: 916, endPoint y: 484, distance: 628.3
click at [916, 484] on div "2 Get Fingerprinted Once you receive and complete the necessary forms from the …" at bounding box center [716, 264] width 845 height 477
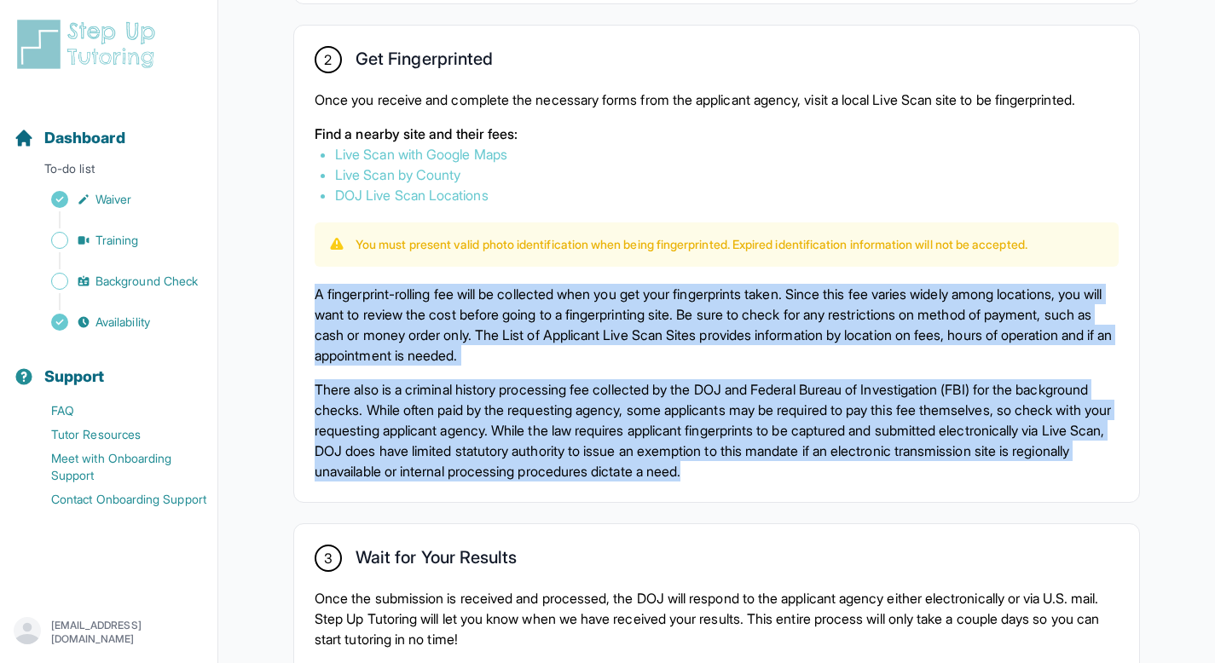
copy div "A fingerprint-rolling fee will be collected when you get your fingerprints take…"
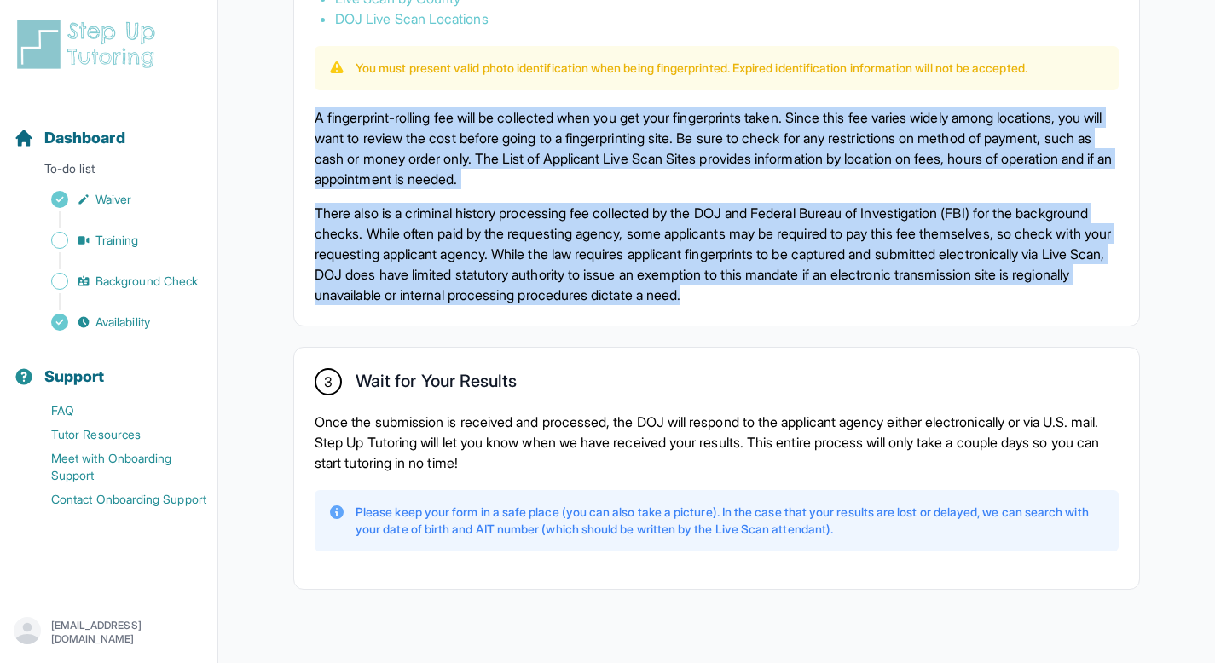
scroll to position [1196, 0]
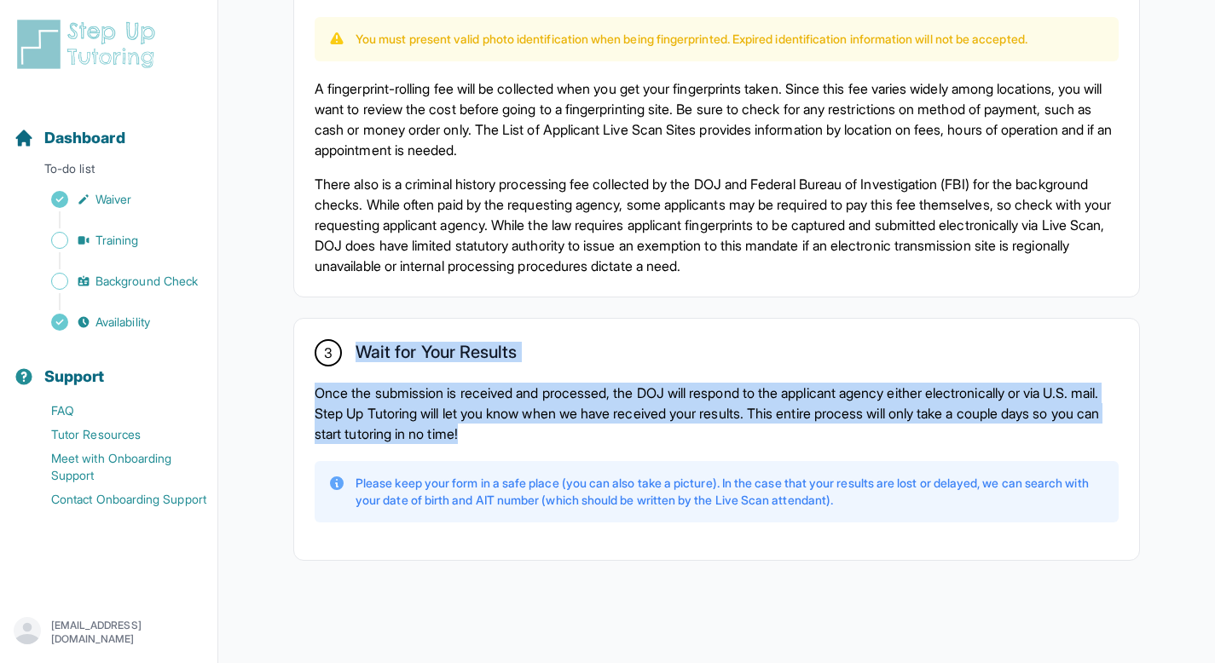
drag, startPoint x: 360, startPoint y: 351, endPoint x: 589, endPoint y: 437, distance: 244.7
click at [588, 437] on div "3 Wait for Your Results Once the submission is received and processed, the DOJ …" at bounding box center [716, 439] width 845 height 241
copy div "Wait for Your Results Once the submission is received and processed, the DOJ wi…"
click at [645, 319] on div "3 Wait for Your Results Once the submission is received and processed, the DOJ …" at bounding box center [716, 439] width 845 height 241
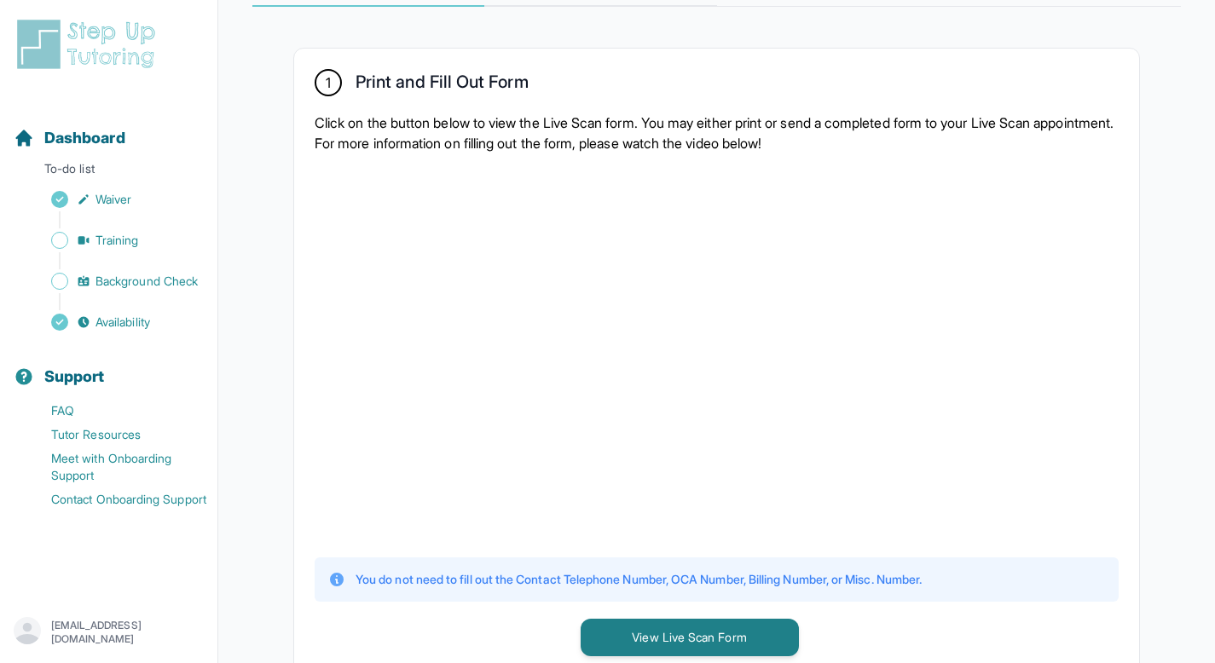
scroll to position [316, 0]
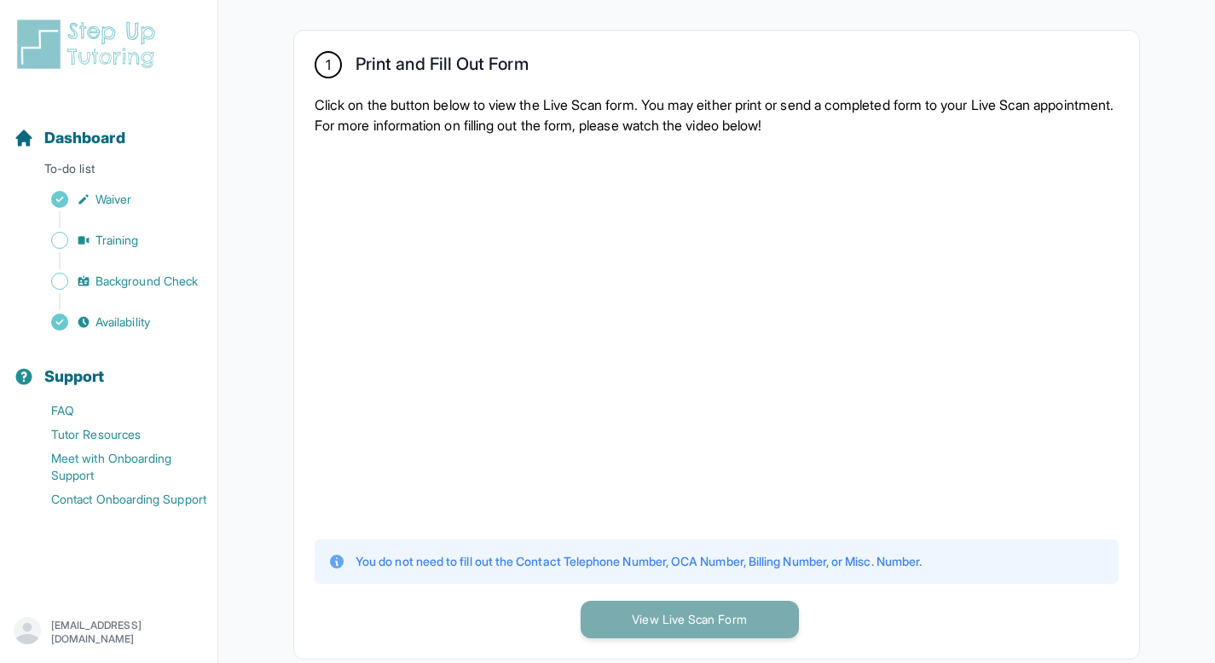
click at [738, 605] on button "View Live Scan Form" at bounding box center [690, 620] width 218 height 38
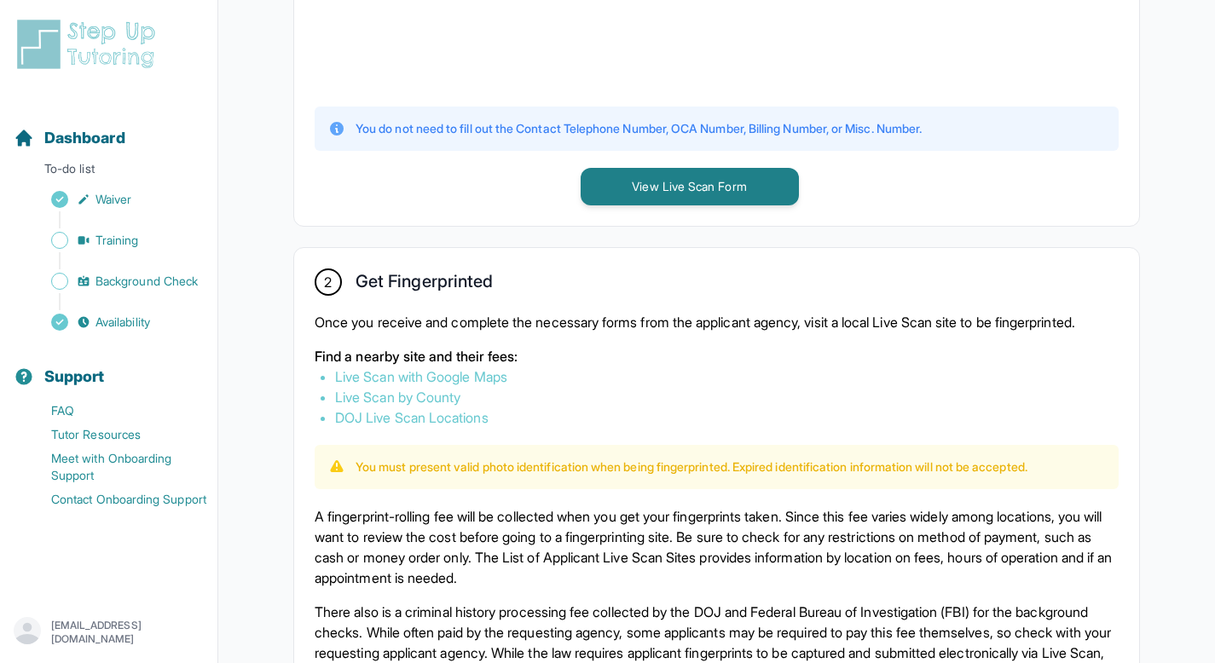
scroll to position [756, 0]
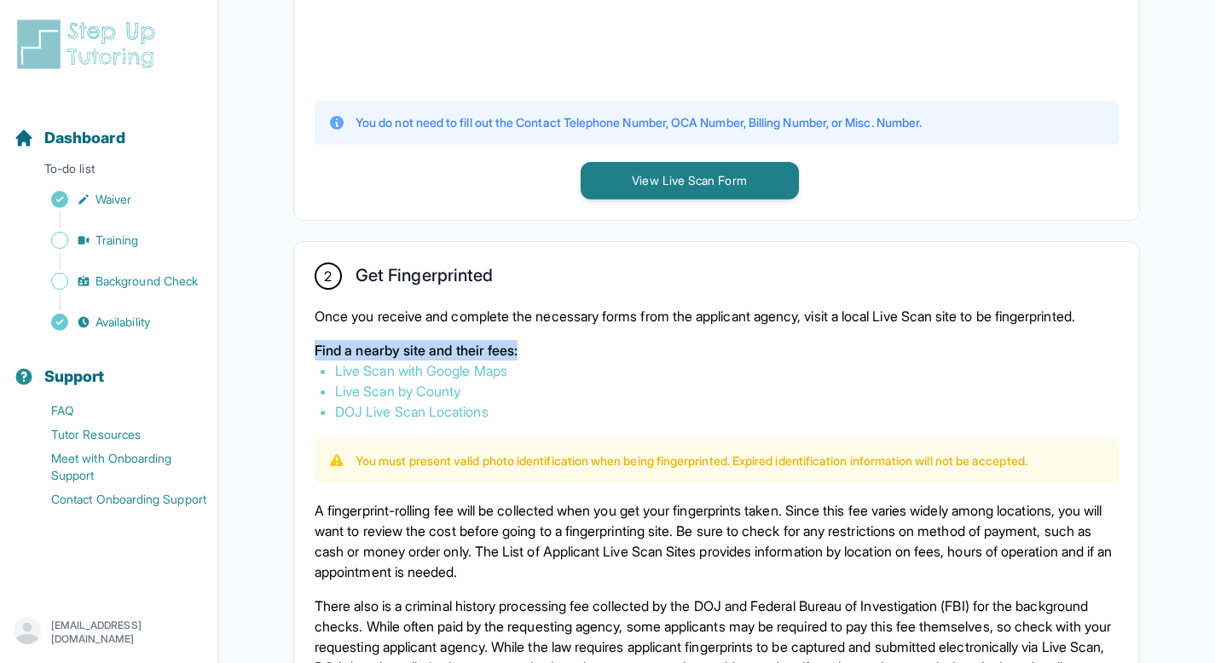
drag, startPoint x: 313, startPoint y: 372, endPoint x: 528, endPoint y: 374, distance: 214.9
click at [528, 374] on div "2 Get Fingerprinted Once you receive and complete the necessary forms from the …" at bounding box center [716, 480] width 845 height 477
copy p "Find a nearby site and their fees:"
click at [720, 361] on p "Find a nearby site and their fees:" at bounding box center [717, 350] width 804 height 20
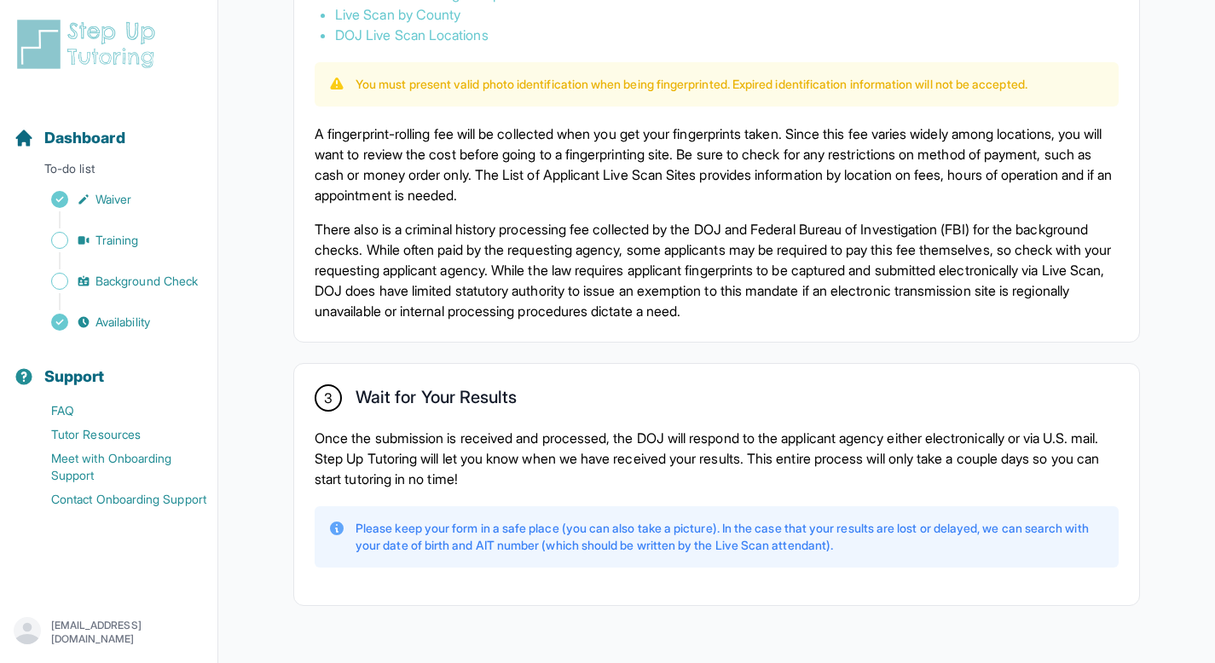
scroll to position [1005, 0]
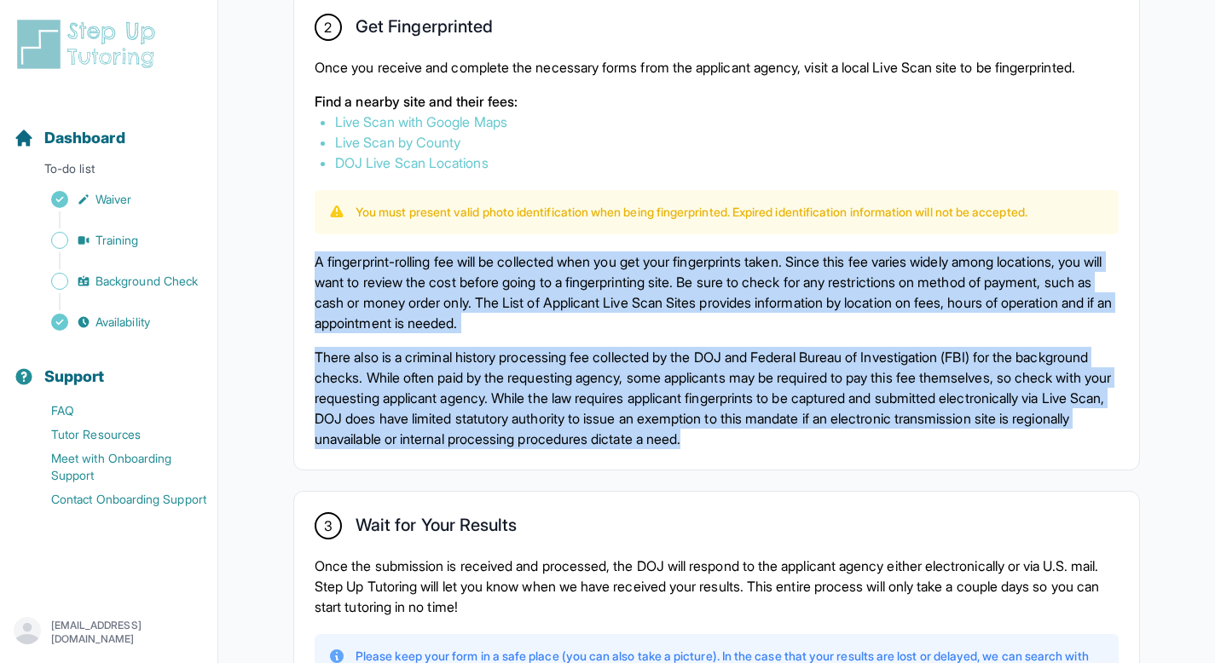
drag, startPoint x: 314, startPoint y: 275, endPoint x: 968, endPoint y: 466, distance: 681.4
click at [955, 463] on div "2 Get Fingerprinted Once you receive and complete the necessary forms from the …" at bounding box center [716, 231] width 845 height 477
copy div "A fingerprint-rolling fee will be collected when you get your fingerprints take…"
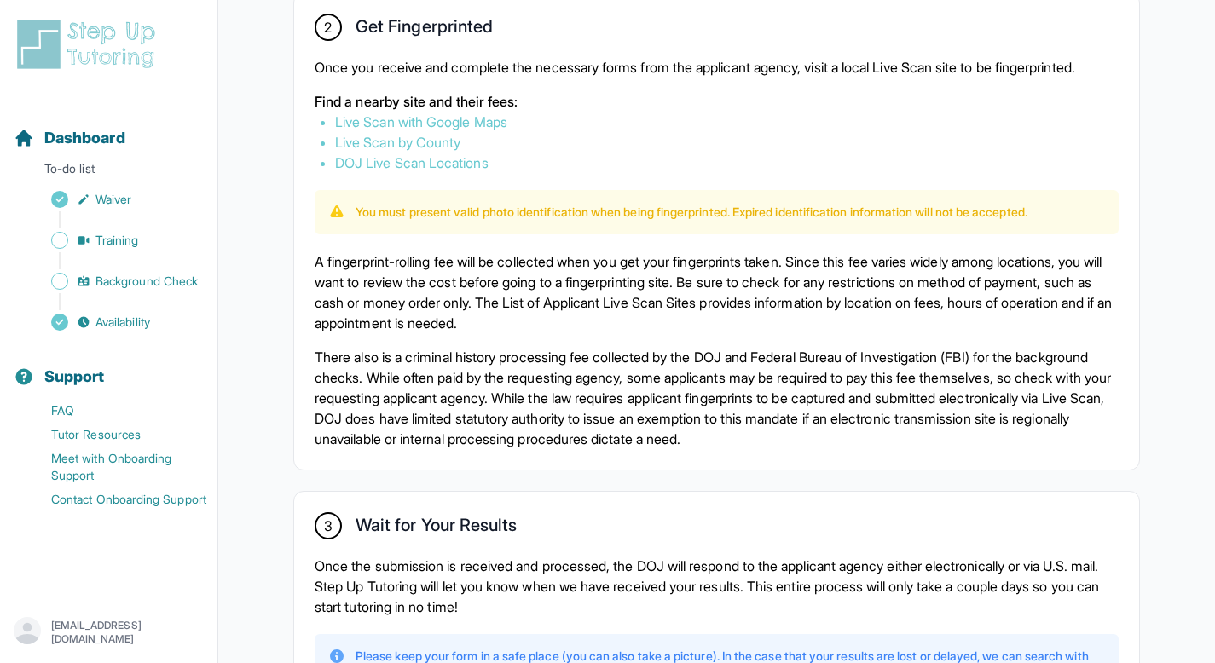
click at [607, 495] on div "1 Print and Fill Out Form Click on the button below to view the Live Scan form.…" at bounding box center [716, 38] width 929 height 1474
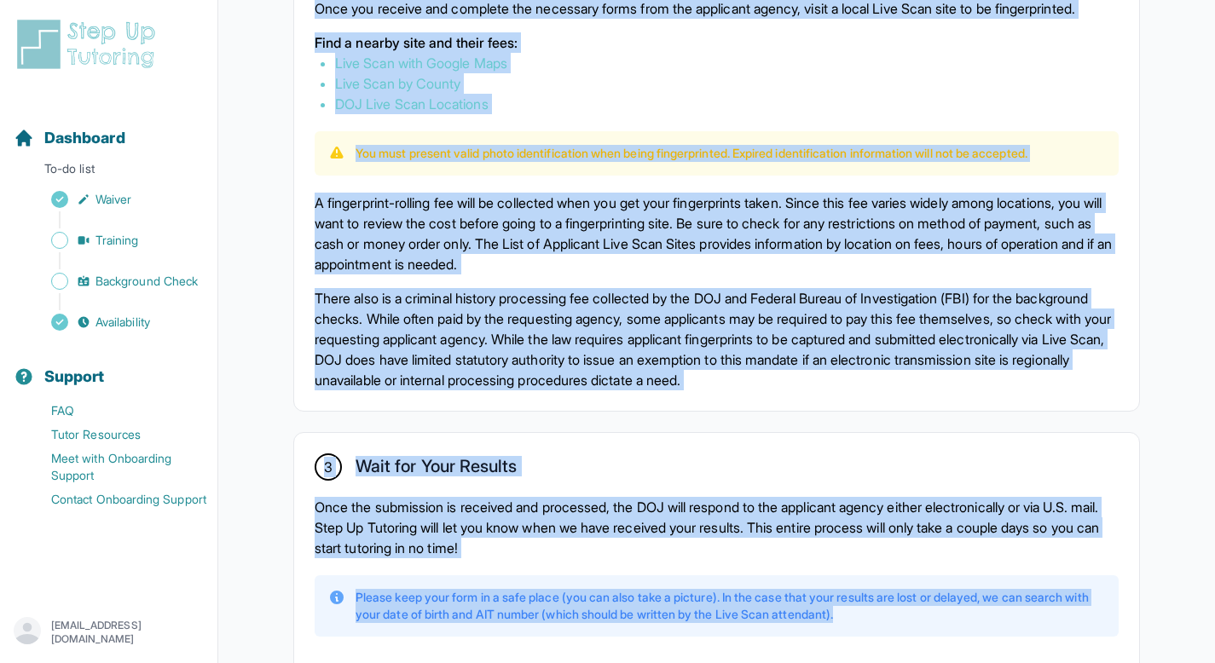
scroll to position [1196, 0]
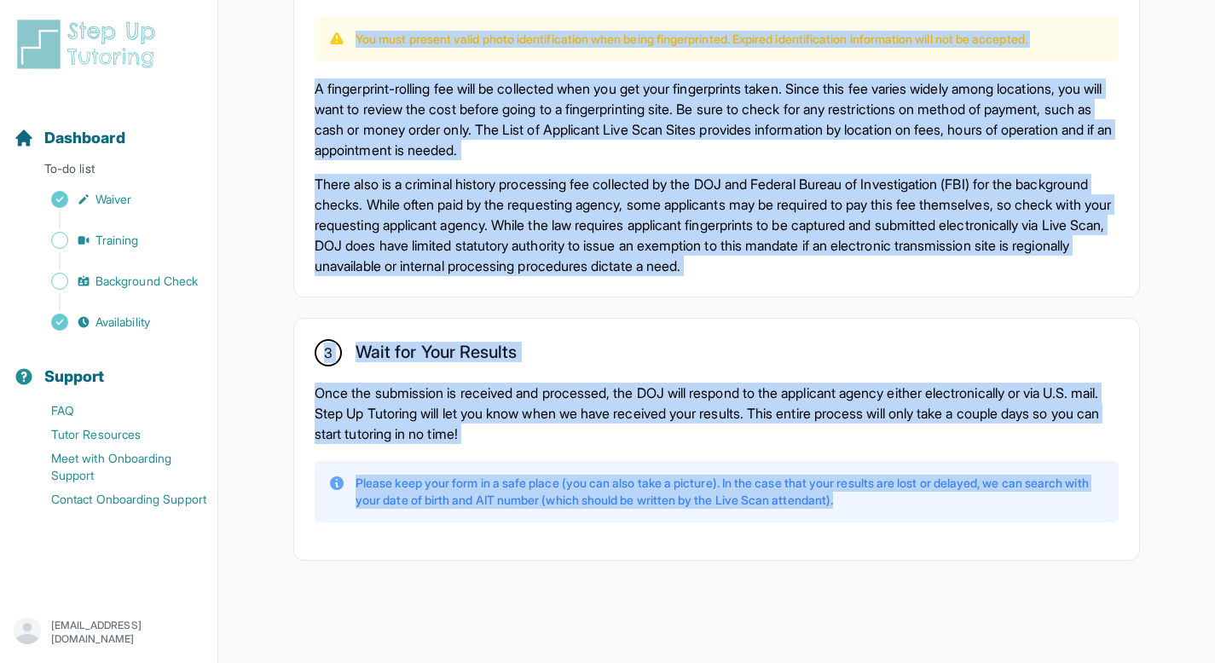
drag, startPoint x: 310, startPoint y: 381, endPoint x: 815, endPoint y: 532, distance: 526.9
copy div "1 Print and Fill Out Form Click on the button below to view the Live Scan form.…"
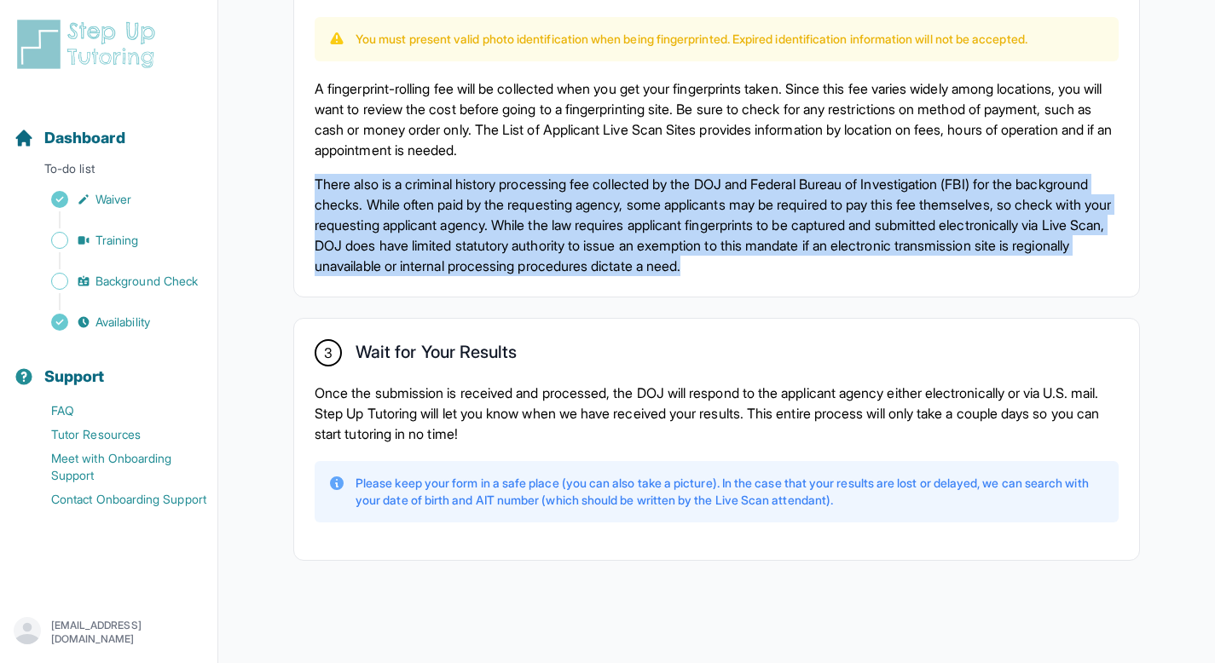
drag, startPoint x: 314, startPoint y: 178, endPoint x: 924, endPoint y: 276, distance: 618.4
click at [924, 276] on p "There also is a criminal history processing fee collected by the DOJ and Federa…" at bounding box center [717, 225] width 804 height 102
copy p "There also is a criminal history processing fee collected by the DOJ and Federa…"
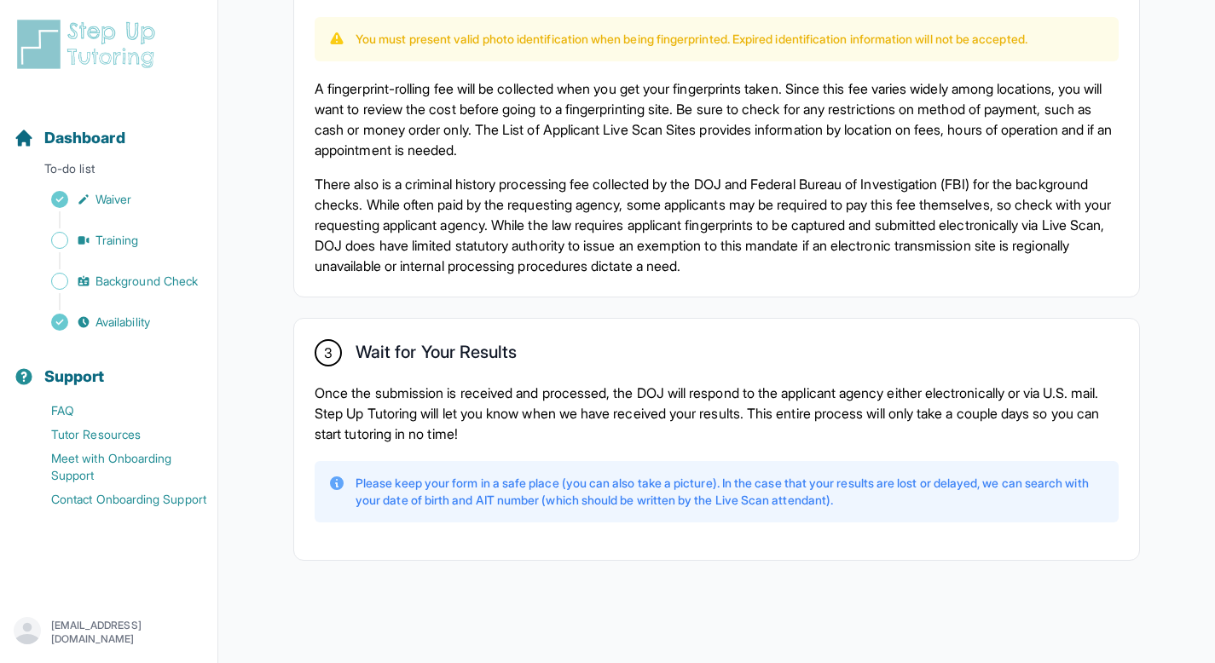
click at [1000, 129] on p "A fingerprint-rolling fee will be collected when you get your fingerprints take…" at bounding box center [717, 119] width 804 height 82
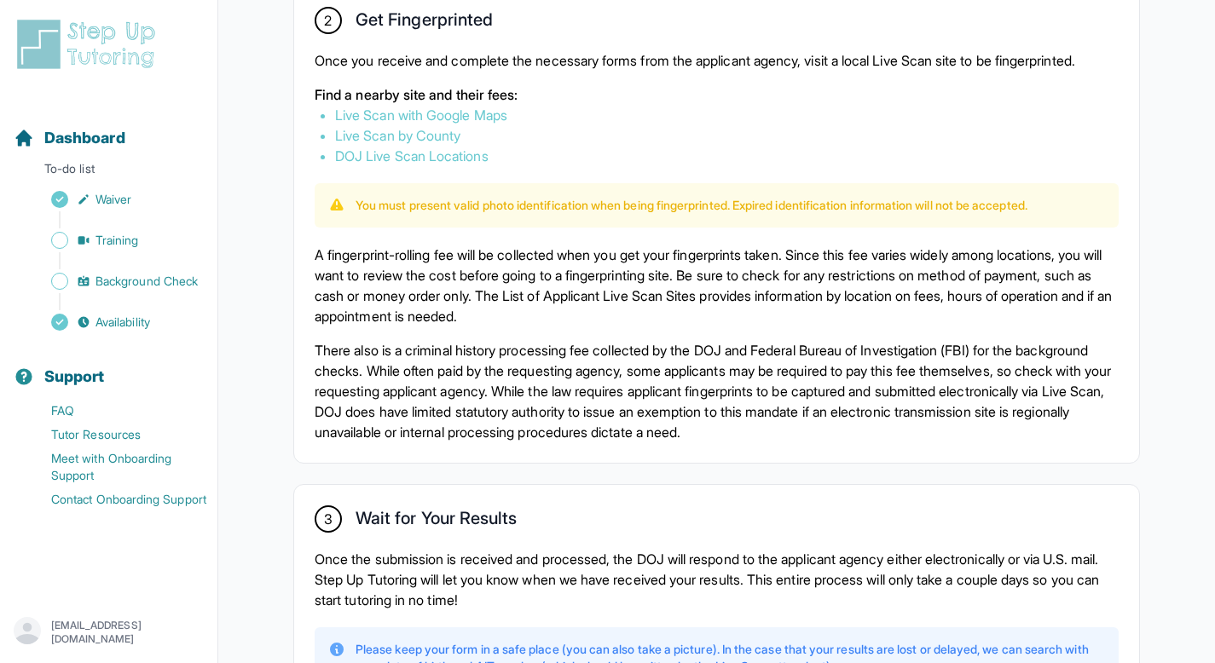
scroll to position [1011, 0]
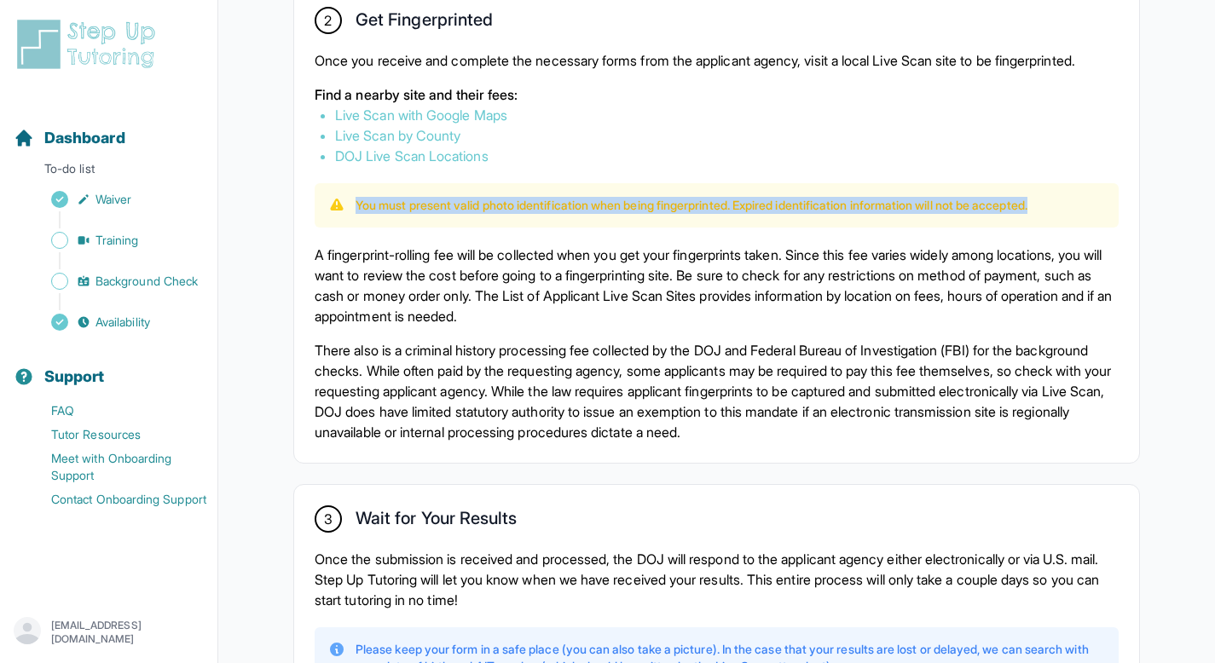
drag, startPoint x: 349, startPoint y: 225, endPoint x: 1081, endPoint y: 226, distance: 732.5
click at [1081, 214] on div "You must present valid photo identification when being fingerprinted. Expired i…" at bounding box center [716, 205] width 777 height 17
copy p "You must present valid photo identification when being fingerprinted. Expired i…"
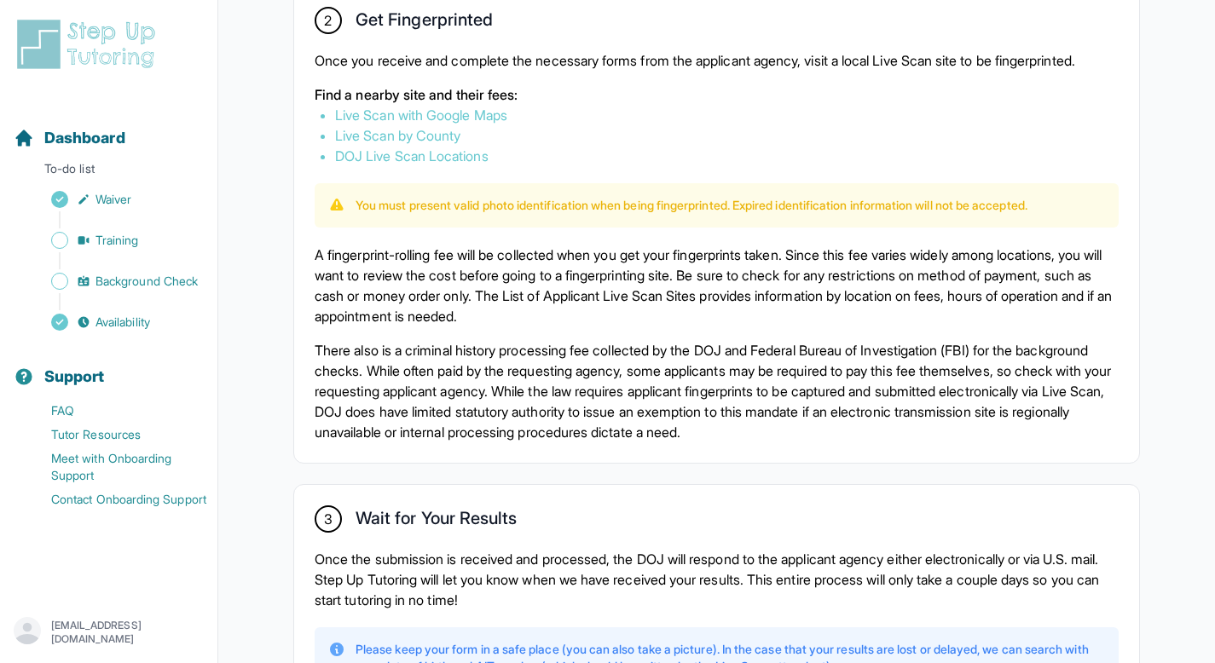
click at [649, 166] on li "DOJ Live Scan Locations" at bounding box center [716, 156] width 763 height 20
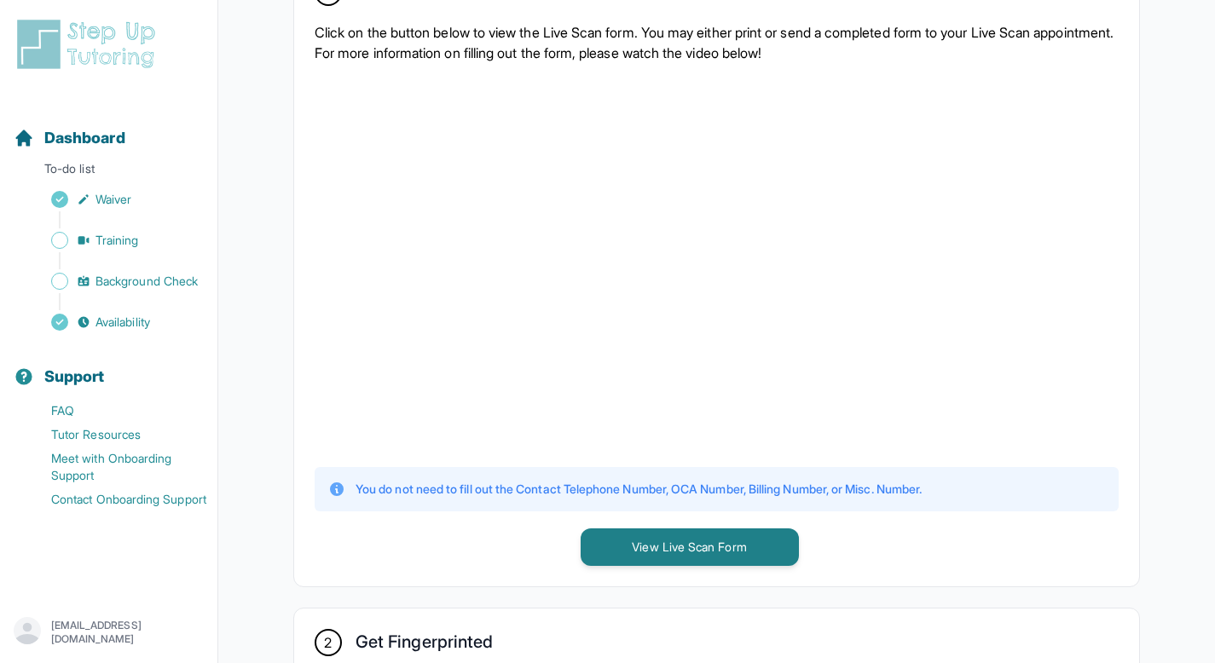
scroll to position [295, 0]
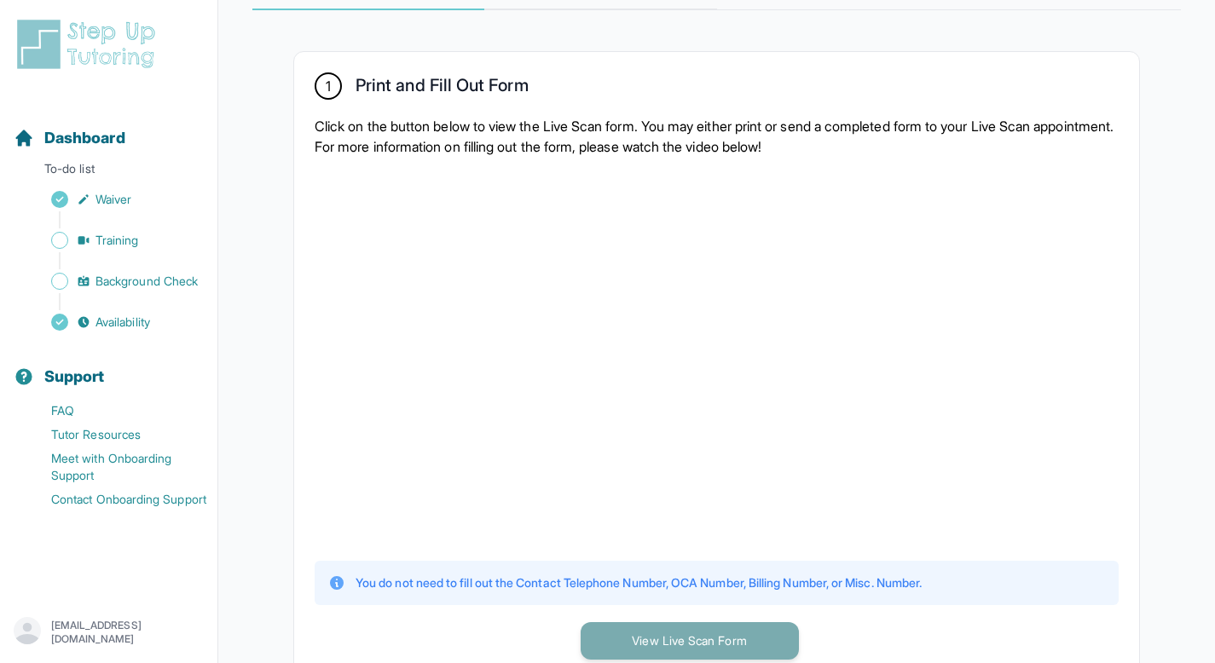
click at [639, 630] on button "View Live Scan Form" at bounding box center [690, 642] width 218 height 38
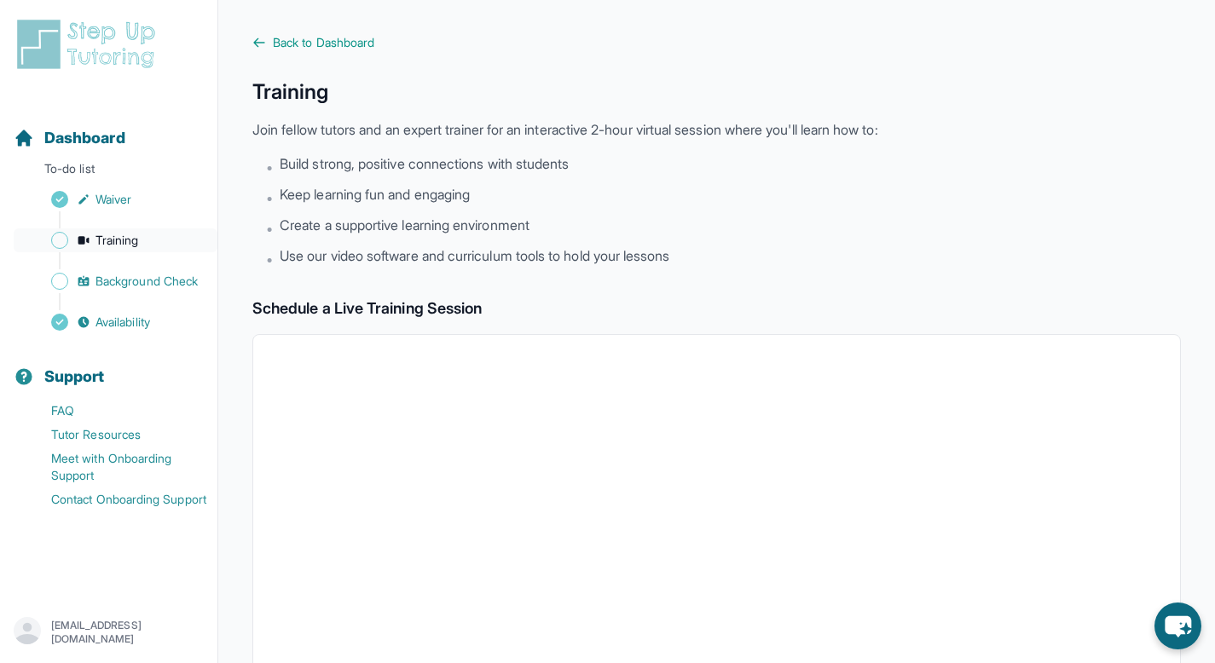
click at [138, 233] on span "Training" at bounding box center [117, 240] width 43 height 17
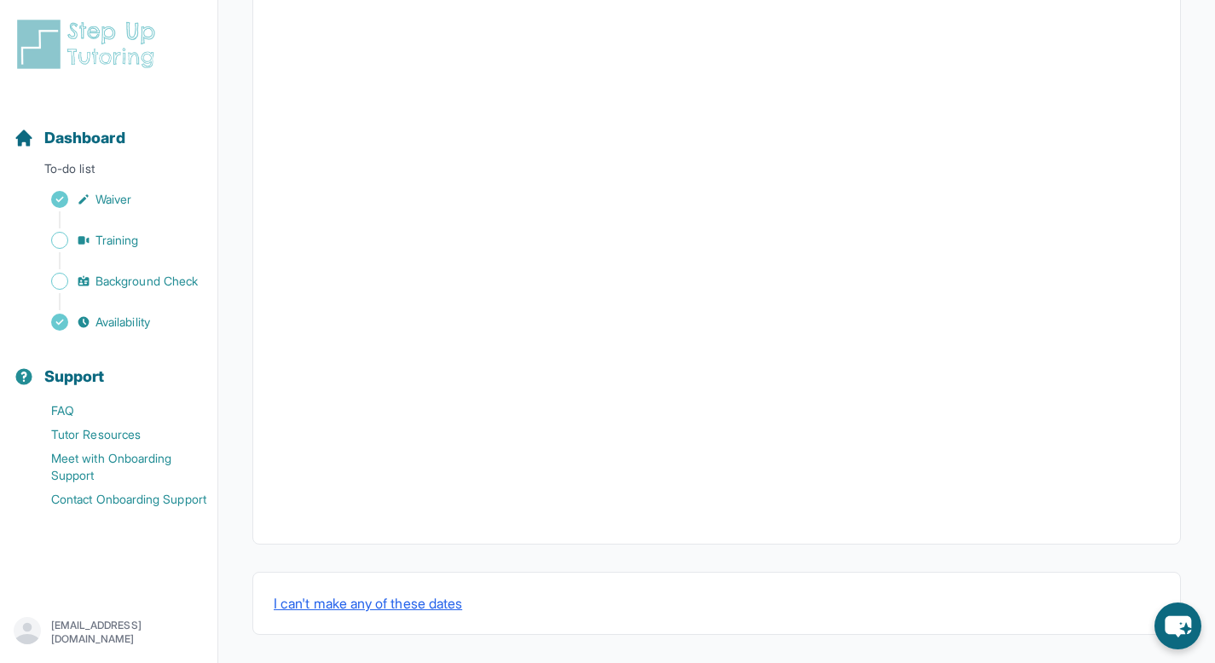
scroll to position [537, 0]
click at [131, 276] on span "Background Check" at bounding box center [147, 281] width 102 height 17
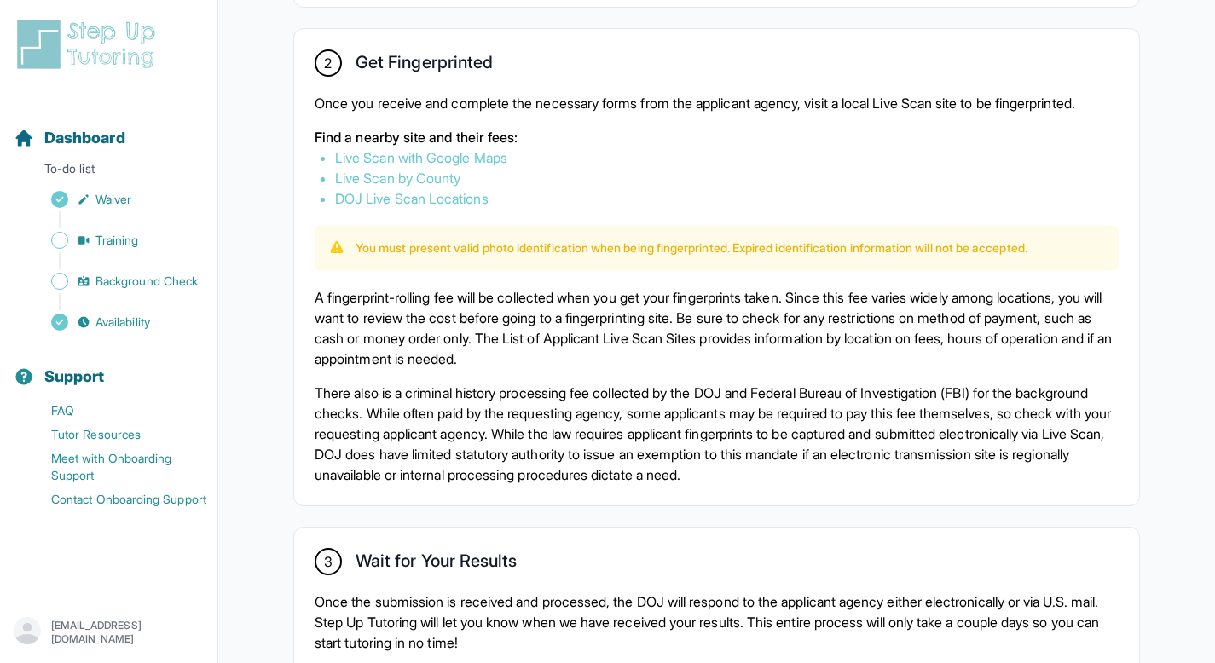
scroll to position [969, 0]
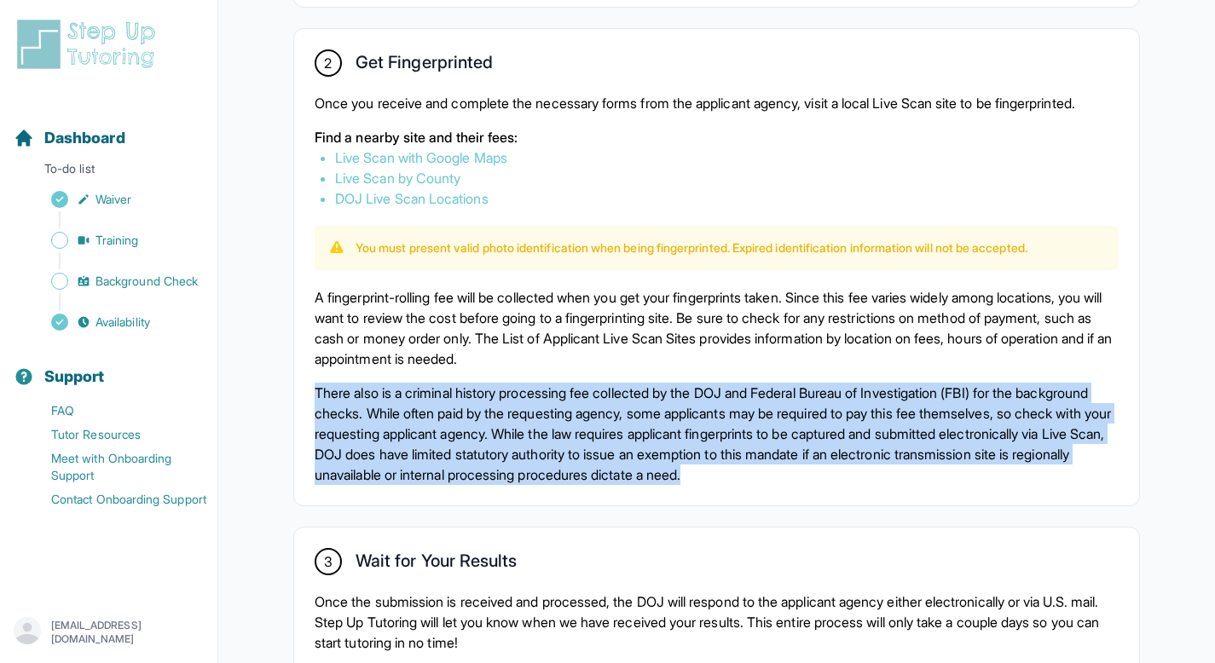
drag, startPoint x: 315, startPoint y: 409, endPoint x: 935, endPoint y: 508, distance: 628.6
click at [935, 506] on div "2 Get Fingerprinted Once you receive and complete the necessary forms from the …" at bounding box center [716, 267] width 845 height 477
copy p "There also is a criminal history processing fee collected by the DOJ and Federa…"
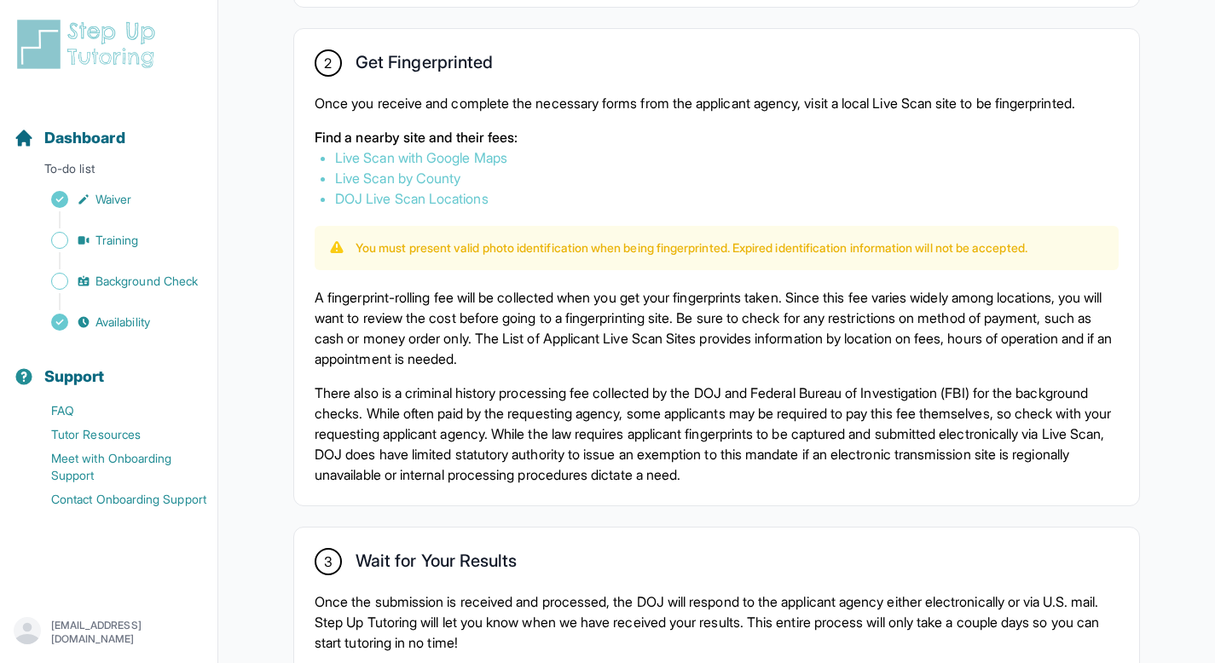
click at [1008, 148] on p "Find a nearby site and their fees:" at bounding box center [717, 137] width 804 height 20
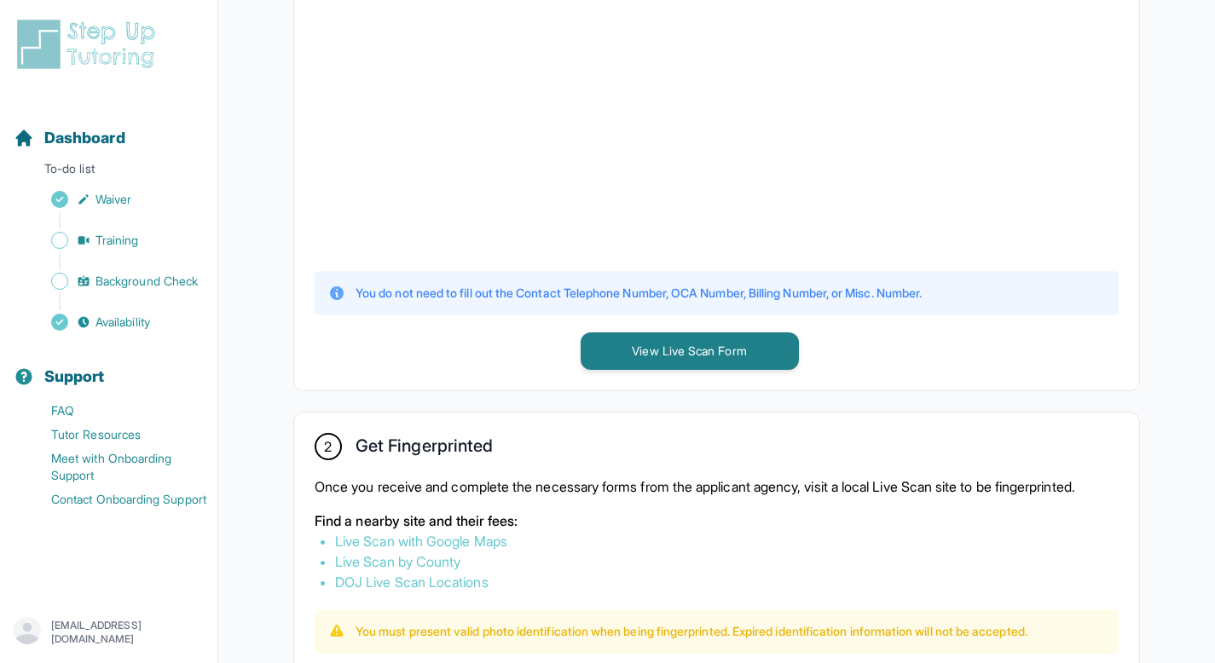
scroll to position [321, 0]
